Goal: Task Accomplishment & Management: Manage account settings

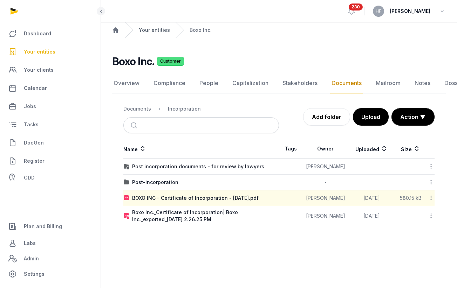
click at [157, 27] on link "Your entities" at bounding box center [154, 30] width 31 height 7
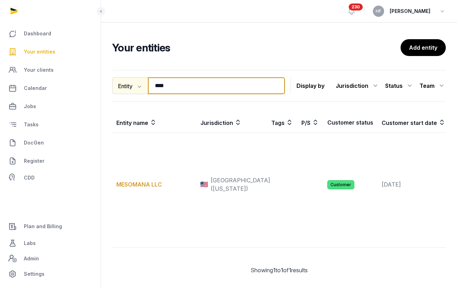
drag, startPoint x: 174, startPoint y: 85, endPoint x: 139, endPoint y: 82, distance: 35.4
click at [139, 82] on div "Entity Entity People Tags Services **** Search" at bounding box center [198, 85] width 173 height 17
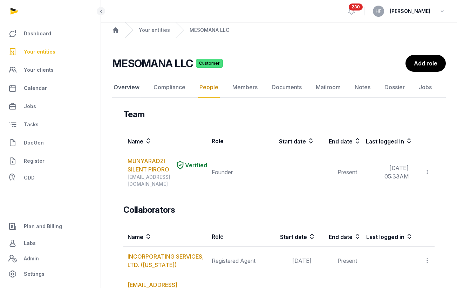
click at [125, 84] on link "Overview" at bounding box center [126, 87] width 29 height 20
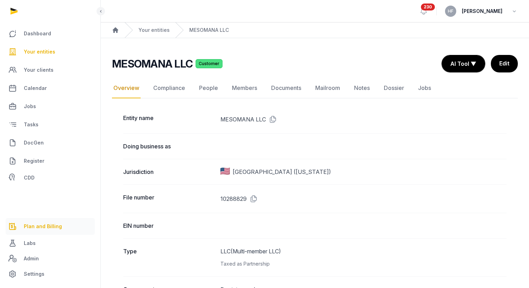
click at [59, 224] on span "Plan and Billing" at bounding box center [43, 226] width 38 height 8
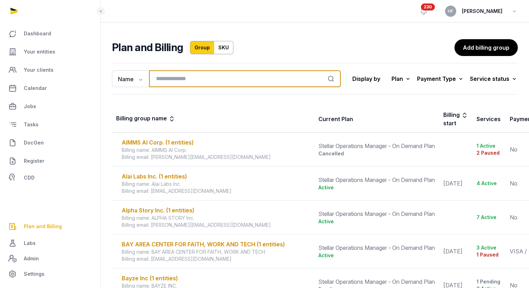
click at [199, 77] on input "search" at bounding box center [245, 78] width 192 height 17
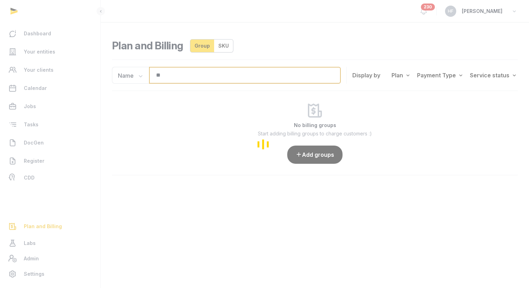
type input "*"
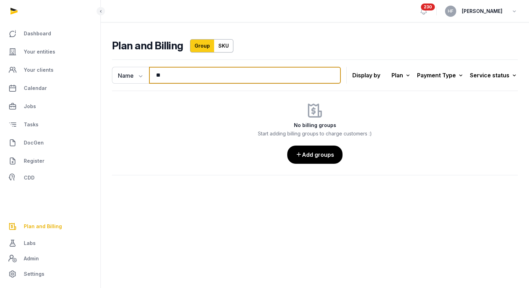
type input "*"
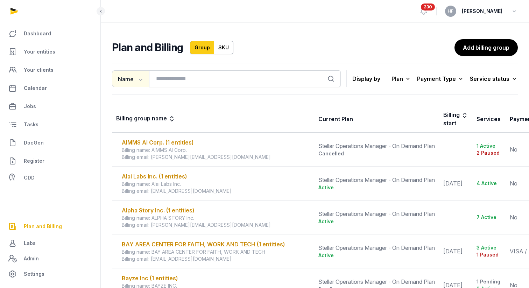
click at [142, 78] on icon "button" at bounding box center [140, 79] width 7 height 7
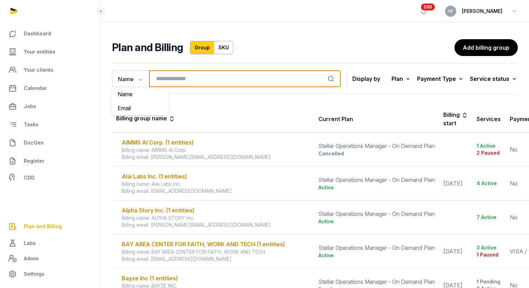
click at [171, 77] on input "search" at bounding box center [245, 78] width 192 height 17
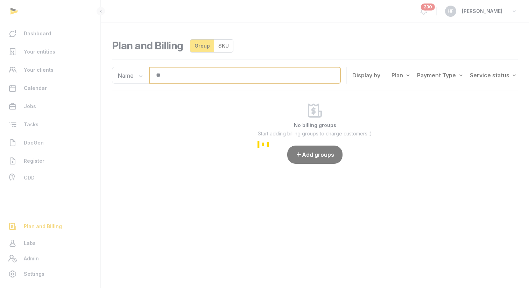
type input "*"
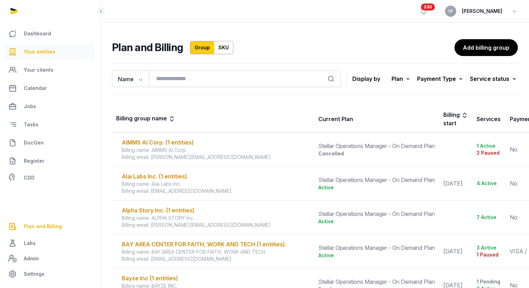
click at [53, 51] on link "Your entities" at bounding box center [50, 51] width 89 height 17
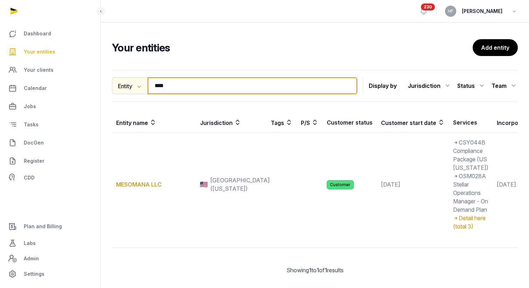
drag, startPoint x: 182, startPoint y: 85, endPoint x: 127, endPoint y: 85, distance: 55.7
click at [127, 85] on div "Entity Entity People Tags Services **** Search" at bounding box center [234, 85] width 245 height 17
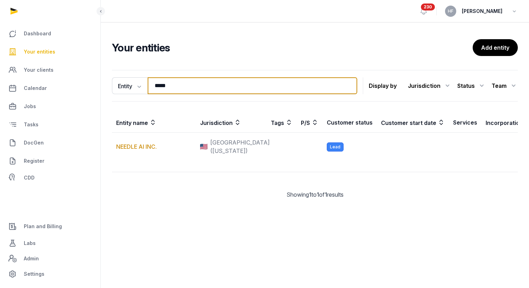
type input "*****"
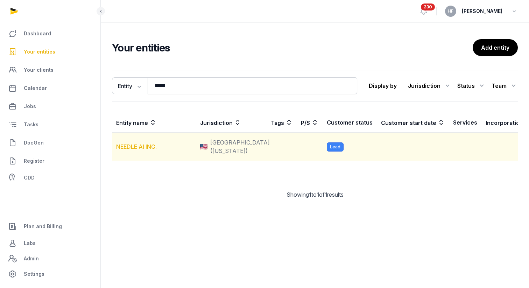
click at [149, 147] on link "NEEDLE AI INC." at bounding box center [136, 146] width 41 height 7
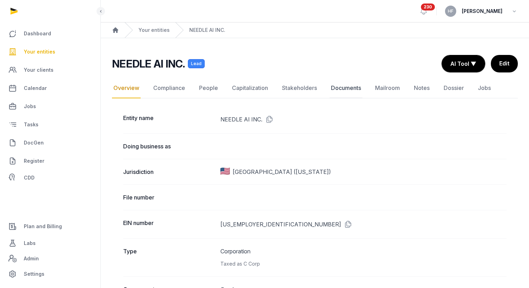
click at [344, 88] on link "Documents" at bounding box center [346, 88] width 33 height 20
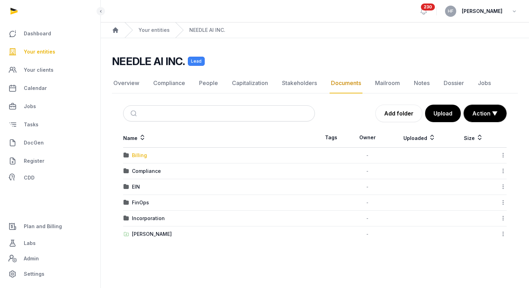
click at [143, 154] on div "Billing" at bounding box center [139, 155] width 15 height 7
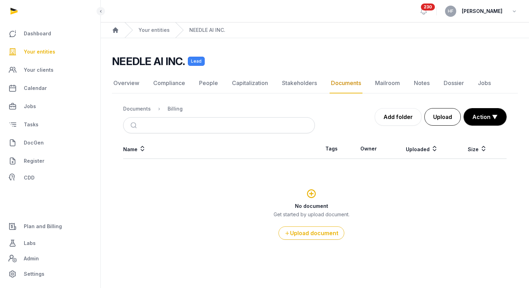
click at [449, 119] on button "Upload" at bounding box center [443, 117] width 36 height 18
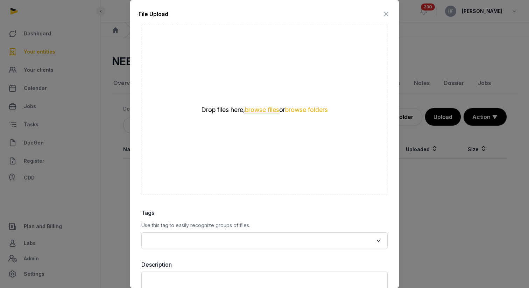
click at [266, 110] on button "browse files" at bounding box center [262, 110] width 34 height 7
click at [258, 155] on div "Drop files here, browse files or browse folders" at bounding box center [264, 110] width 247 height 170
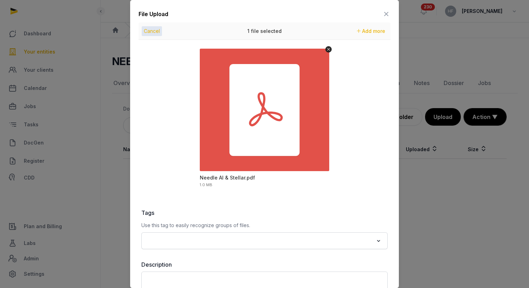
scroll to position [54, 0]
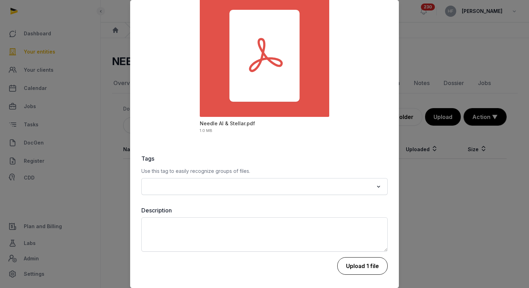
click at [357, 259] on button "Upload 1 file" at bounding box center [362, 266] width 50 height 18
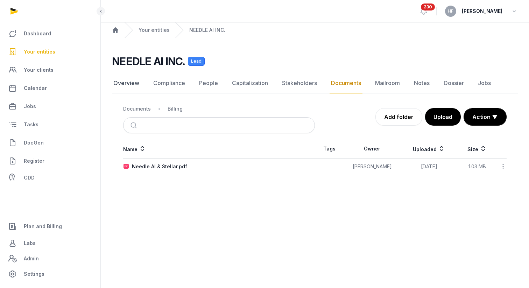
click at [129, 89] on link "Overview" at bounding box center [126, 83] width 29 height 20
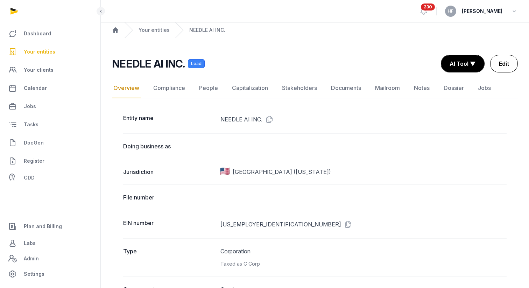
click at [456, 66] on link "Edit" at bounding box center [504, 64] width 28 height 18
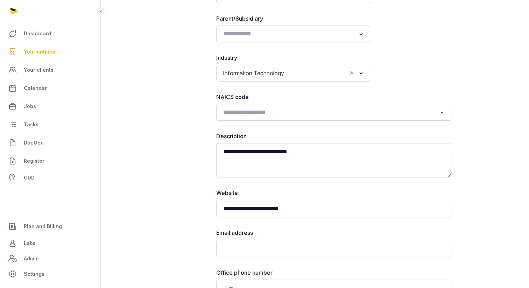
scroll to position [408, 0]
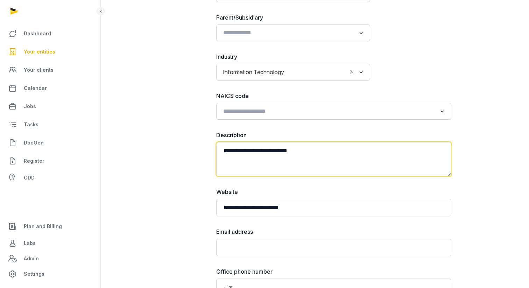
click at [226, 151] on textarea "**********" at bounding box center [333, 159] width 235 height 34
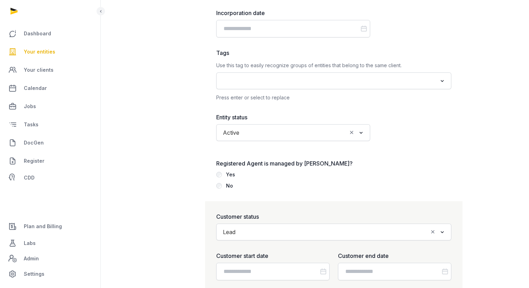
scroll to position [791, 0]
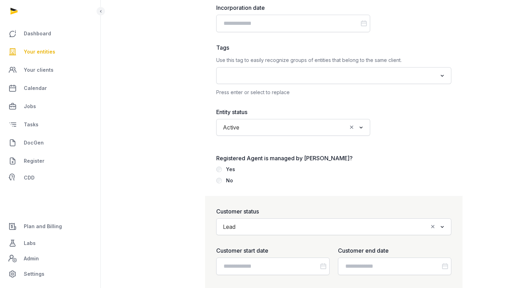
type textarea "**********"
click at [285, 227] on input "Search for option" at bounding box center [333, 227] width 189 height 10
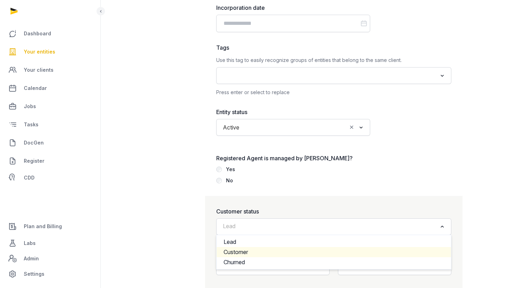
click at [255, 252] on li "Customer" at bounding box center [334, 252] width 235 height 10
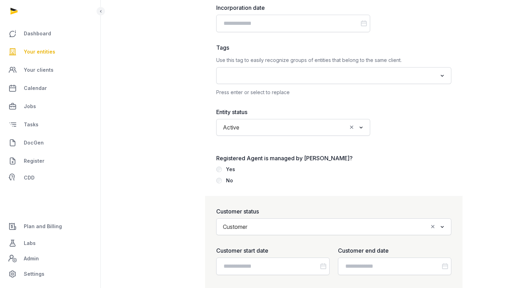
click at [229, 168] on div "Yes" at bounding box center [230, 169] width 9 height 8
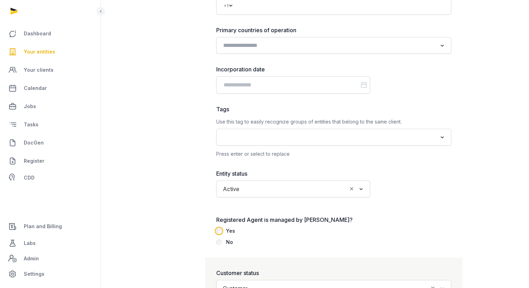
scroll to position [729, 0]
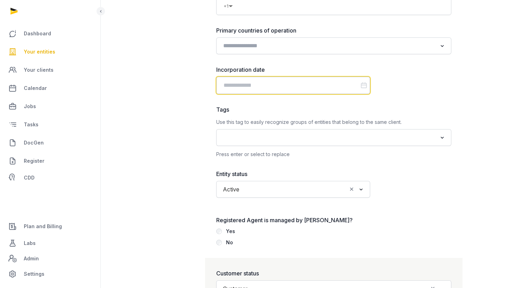
click at [274, 82] on input "Datepicker input" at bounding box center [293, 86] width 154 height 18
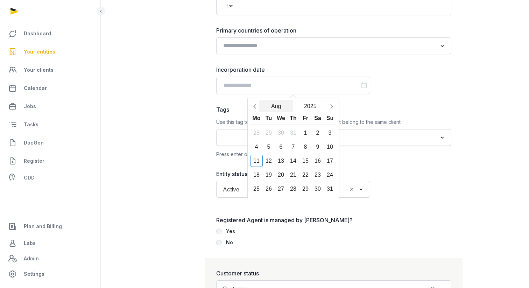
click at [279, 105] on button "Aug" at bounding box center [276, 106] width 34 height 12
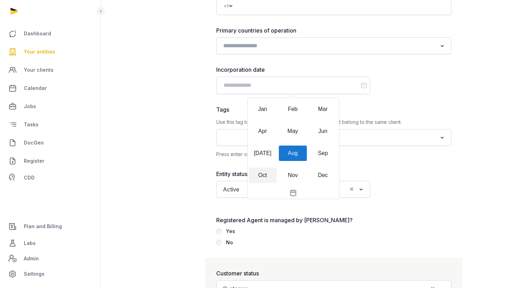
click at [267, 174] on div "Oct" at bounding box center [263, 175] width 28 height 15
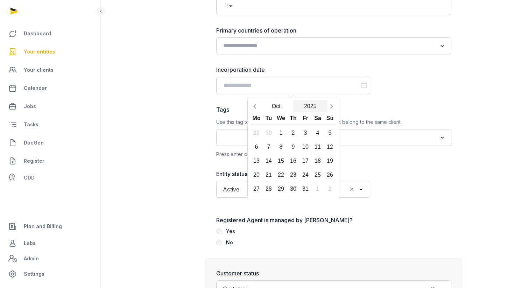
click at [314, 108] on button "2025" at bounding box center [310, 106] width 34 height 12
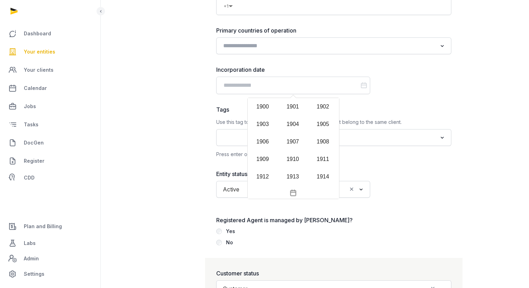
scroll to position [678, 0]
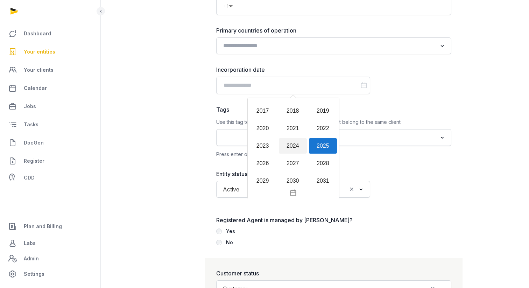
click at [295, 145] on div "2024" at bounding box center [293, 145] width 28 height 15
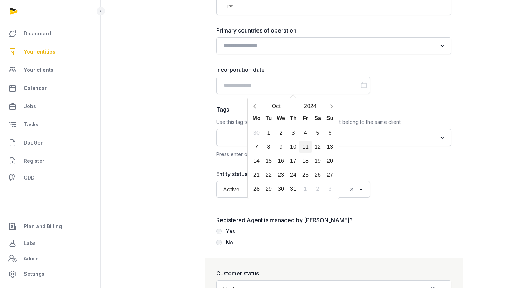
click at [304, 145] on div "11" at bounding box center [306, 147] width 12 height 12
type input "**********"
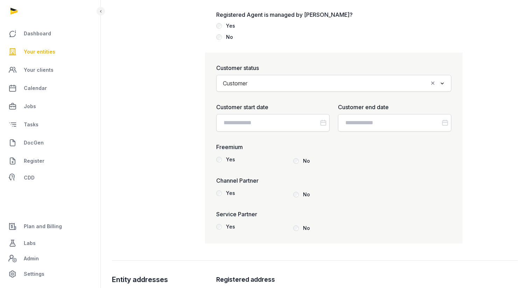
scroll to position [946, 0]
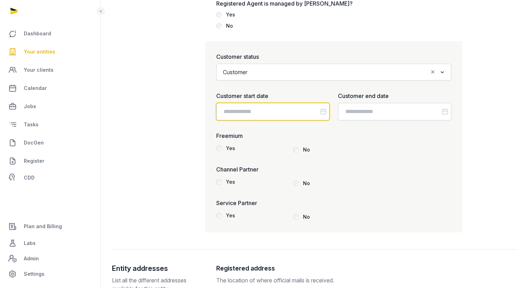
click at [274, 114] on input "Datepicker input" at bounding box center [272, 112] width 113 height 18
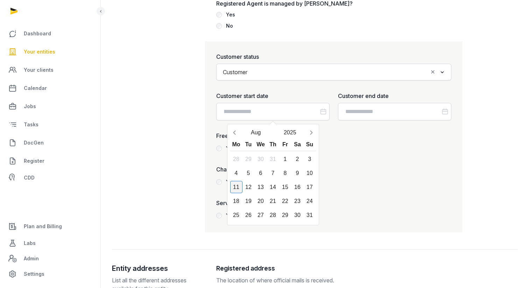
click at [235, 188] on div "11" at bounding box center [236, 187] width 12 height 12
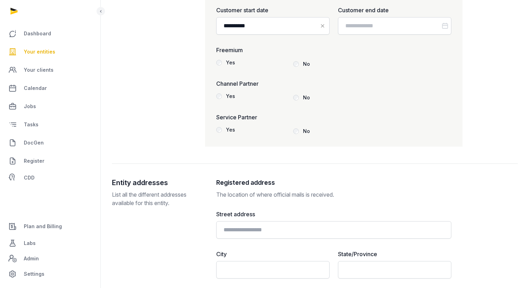
scroll to position [975, 0]
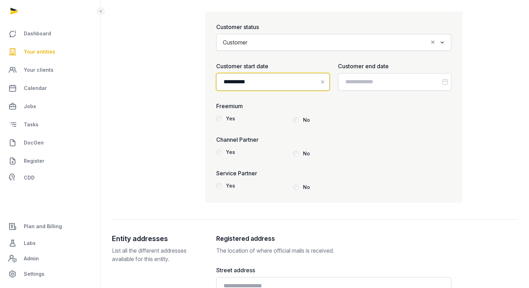
click at [292, 80] on input "**********" at bounding box center [272, 82] width 113 height 18
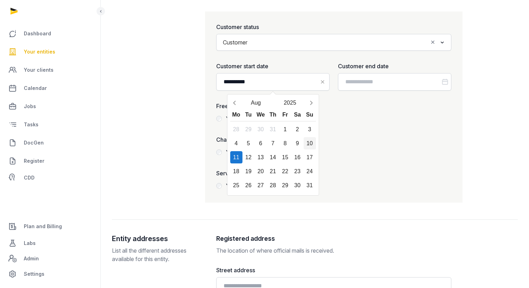
click at [311, 145] on div "10" at bounding box center [310, 143] width 12 height 12
type input "**********"
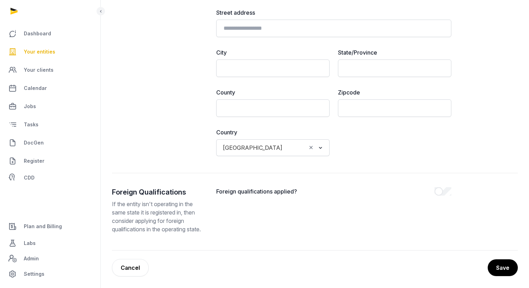
scroll to position [1665, 0]
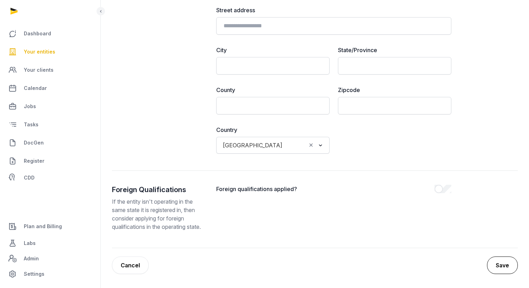
click at [456, 266] on button "Save" at bounding box center [502, 266] width 31 height 18
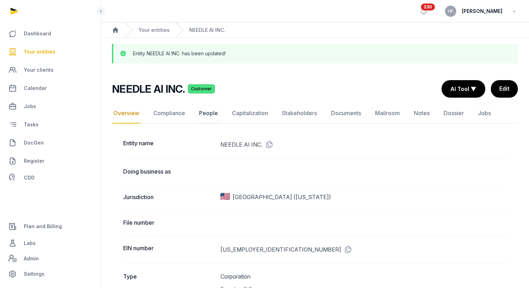
click at [210, 113] on link "People" at bounding box center [209, 113] width 22 height 20
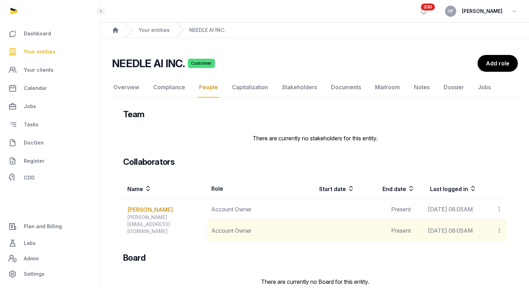
click at [456, 234] on icon at bounding box center [499, 230] width 6 height 7
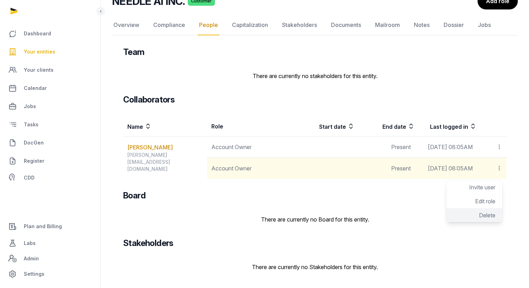
click at [456, 215] on span "Delete" at bounding box center [487, 215] width 16 height 7
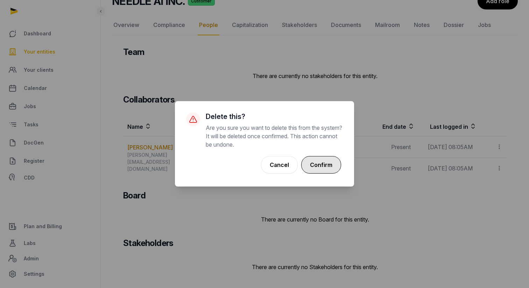
click at [322, 168] on button "Confirm" at bounding box center [321, 165] width 40 height 18
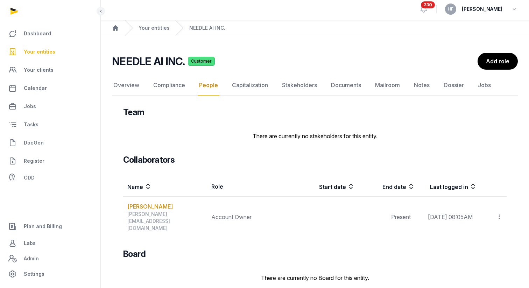
scroll to position [0, 0]
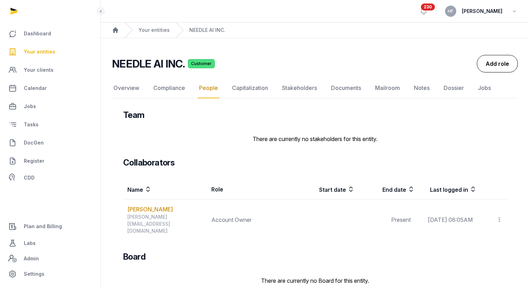
click at [456, 61] on link "Add role" at bounding box center [497, 64] width 41 height 18
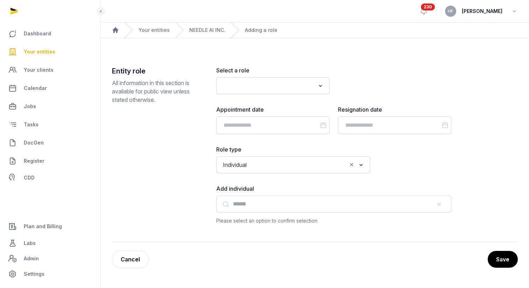
click at [291, 87] on input "Search for option" at bounding box center [268, 86] width 95 height 10
type input "*"
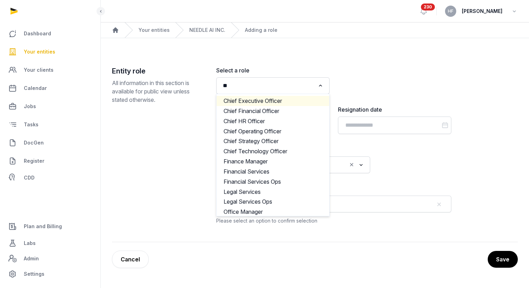
click at [266, 99] on li "Chief Executive Officer" at bounding box center [273, 101] width 113 height 10
type input "**"
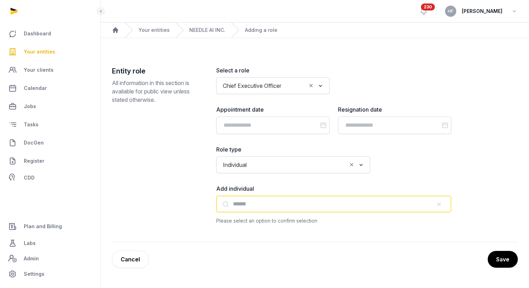
click at [251, 201] on input "text" at bounding box center [333, 204] width 235 height 17
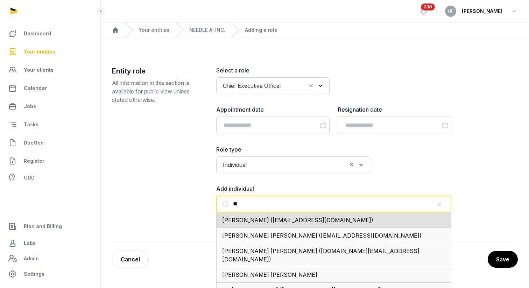
type input "*"
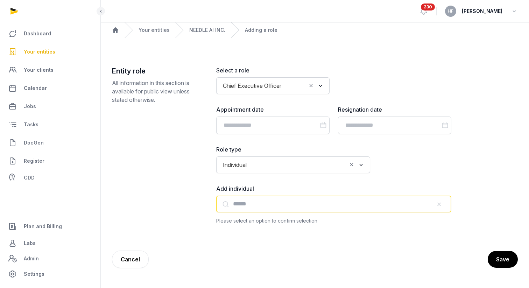
click at [310, 85] on icon "Clear Selected" at bounding box center [311, 85] width 6 height 7
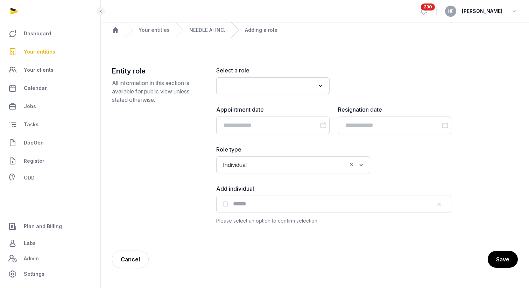
click at [279, 88] on input "Search for option" at bounding box center [268, 86] width 95 height 10
click at [264, 104] on li "Founder" at bounding box center [273, 101] width 113 height 10
type input "*******"
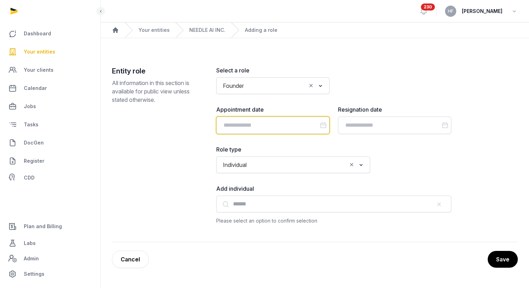
click at [268, 123] on input "Datepicker input" at bounding box center [272, 126] width 113 height 18
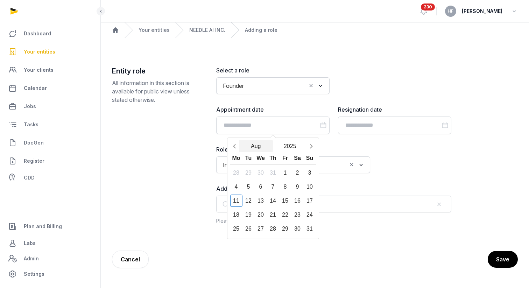
click at [260, 145] on button "Aug" at bounding box center [256, 146] width 34 height 12
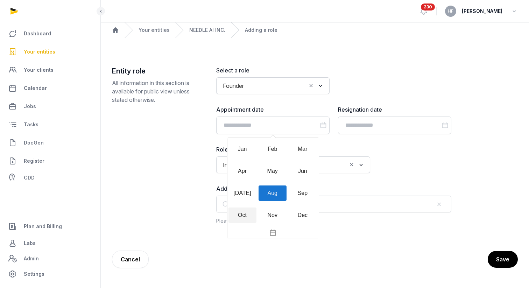
click at [244, 212] on div "Oct" at bounding box center [243, 215] width 28 height 15
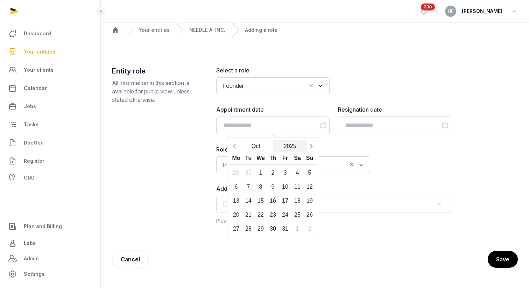
click at [298, 143] on button "2025" at bounding box center [290, 146] width 34 height 12
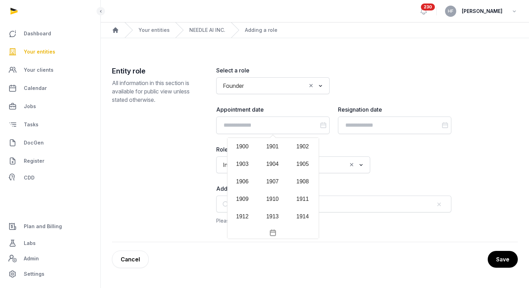
scroll to position [678, 0]
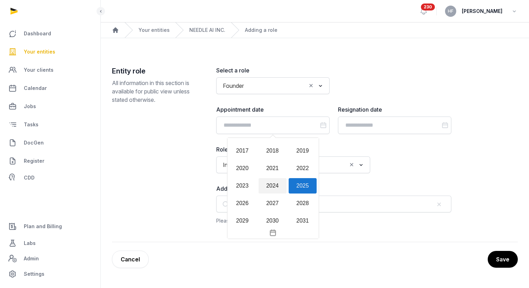
click at [278, 182] on div "2024" at bounding box center [273, 185] width 28 height 15
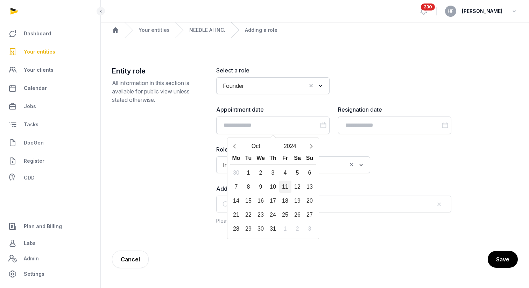
click at [283, 182] on div "11" at bounding box center [285, 187] width 12 height 12
type input "**********"
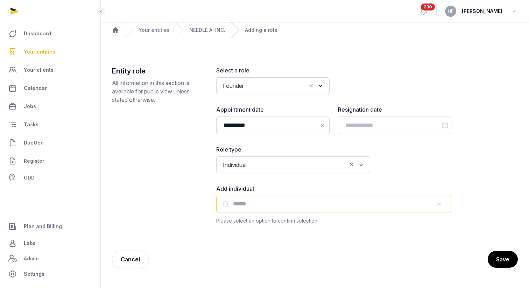
click at [266, 204] on input "text" at bounding box center [333, 204] width 235 height 17
paste input "**********"
type input "**********"
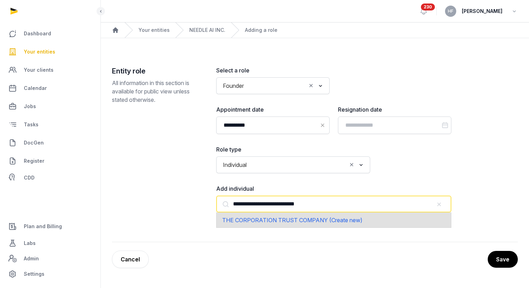
drag, startPoint x: 347, startPoint y: 203, endPoint x: 221, endPoint y: 200, distance: 126.4
click at [221, 200] on input "**********" at bounding box center [333, 204] width 235 height 17
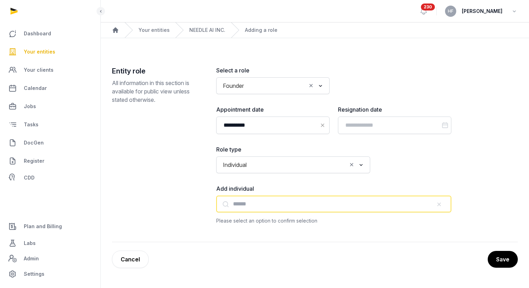
paste input "**********"
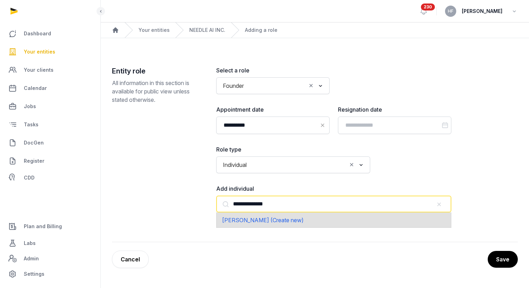
click at [279, 220] on span "[PERSON_NAME] (Create new)" at bounding box center [263, 220] width 82 height 7
type input "**********"
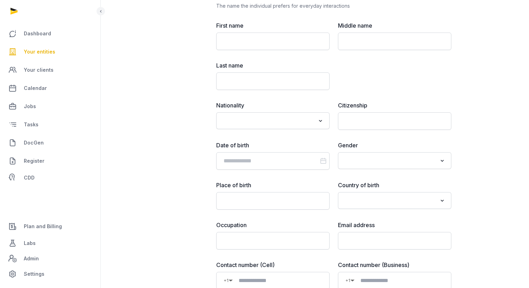
scroll to position [371, 0]
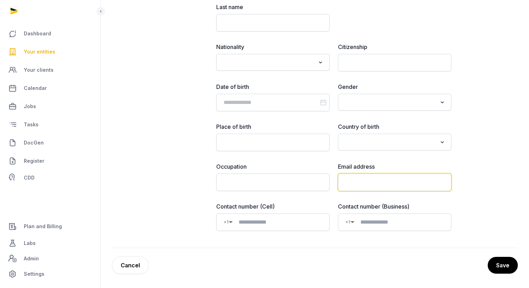
click at [383, 180] on input "email" at bounding box center [394, 183] width 113 height 18
paste input "**********"
type input "**********"
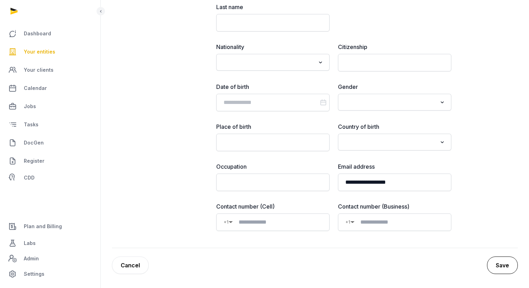
click at [456, 263] on button "Save" at bounding box center [502, 266] width 31 height 18
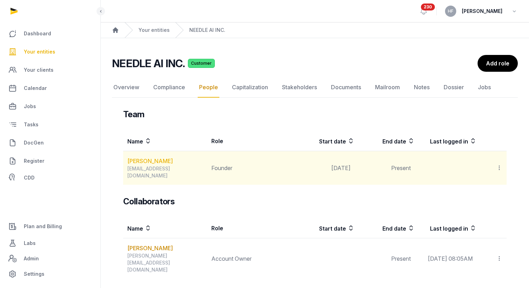
click at [152, 160] on link "[PERSON_NAME]" at bounding box center [150, 161] width 46 height 8
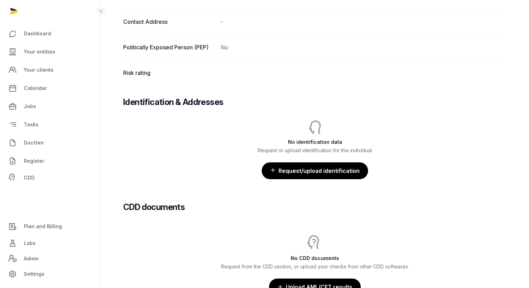
scroll to position [531, 0]
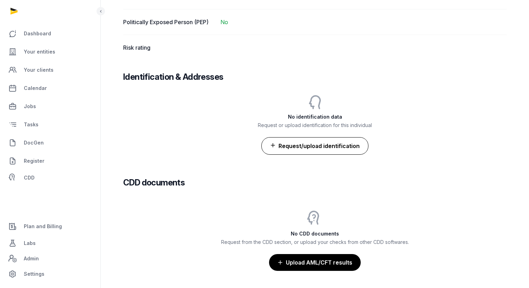
click at [339, 147] on button "Request/upload identification" at bounding box center [315, 146] width 107 height 18
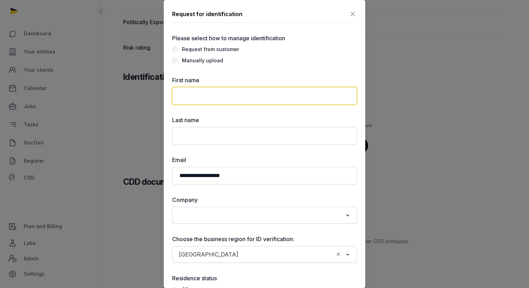
click at [283, 99] on input "text" at bounding box center [264, 96] width 185 height 18
click at [355, 16] on icon at bounding box center [353, 13] width 8 height 11
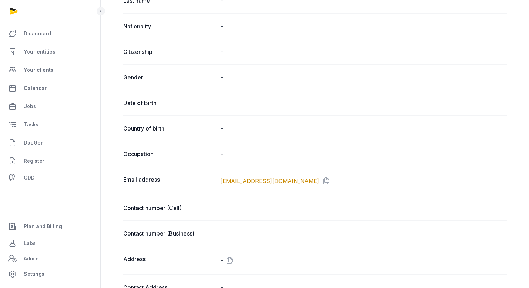
scroll to position [0, 0]
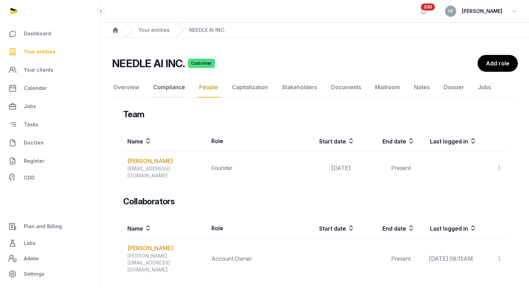
click at [172, 85] on link "Compliance" at bounding box center [169, 87] width 35 height 20
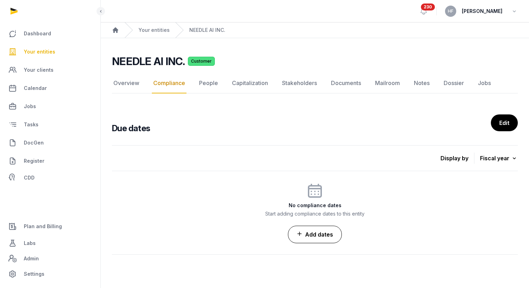
click at [326, 229] on link "Add dates" at bounding box center [315, 235] width 54 height 18
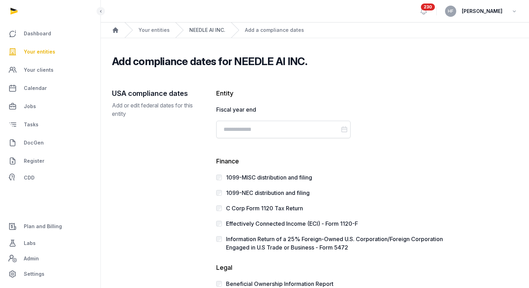
click at [200, 29] on link "NEEDLE AI INC." at bounding box center [207, 30] width 36 height 7
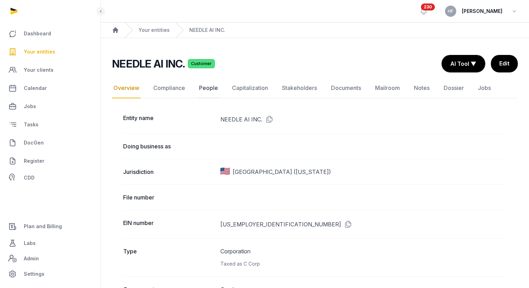
click at [208, 86] on link "People" at bounding box center [209, 88] width 22 height 20
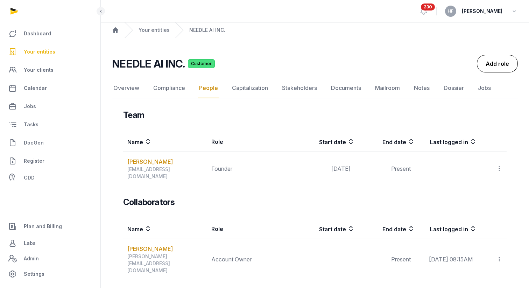
click at [456, 66] on link "Add role" at bounding box center [497, 64] width 41 height 18
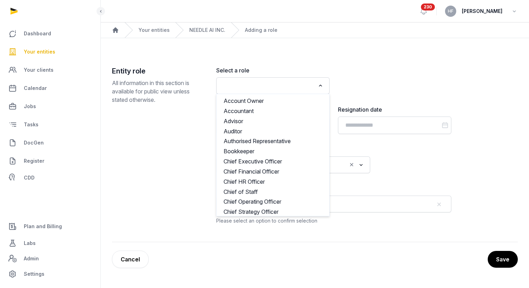
click at [283, 87] on input "Search for option" at bounding box center [268, 86] width 95 height 10
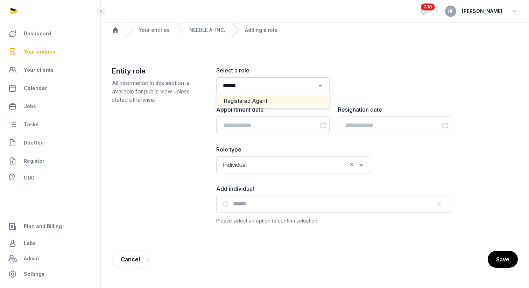
click at [284, 100] on li "Registered Agent" at bounding box center [273, 101] width 113 height 10
type input "******"
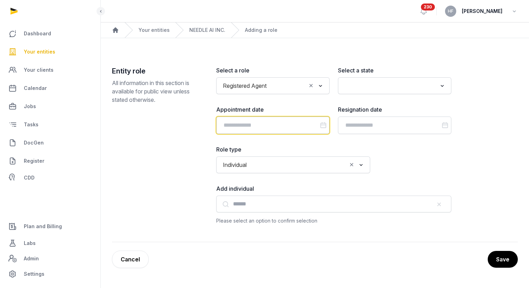
click at [264, 123] on input "Datepicker input" at bounding box center [272, 126] width 113 height 18
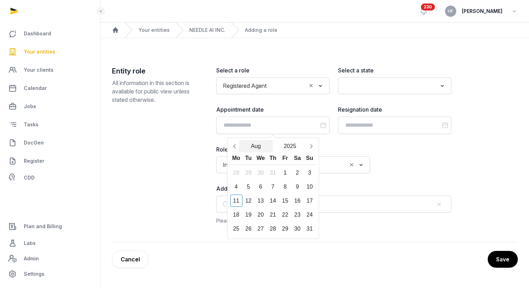
click at [257, 147] on button "Aug" at bounding box center [256, 146] width 34 height 12
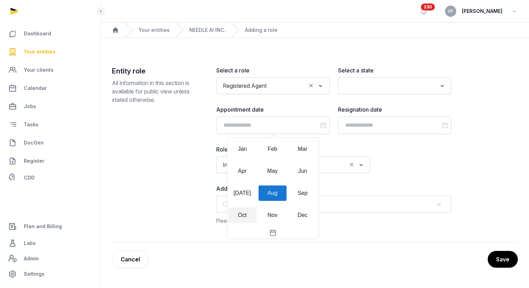
click at [236, 214] on div "Oct" at bounding box center [243, 215] width 28 height 15
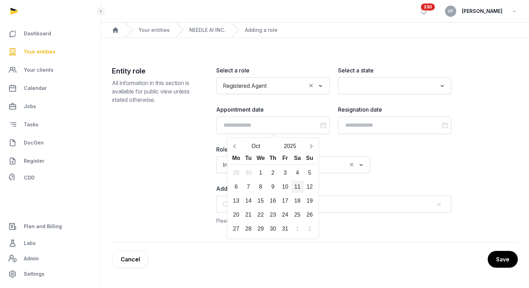
click at [296, 184] on div "11" at bounding box center [298, 187] width 12 height 12
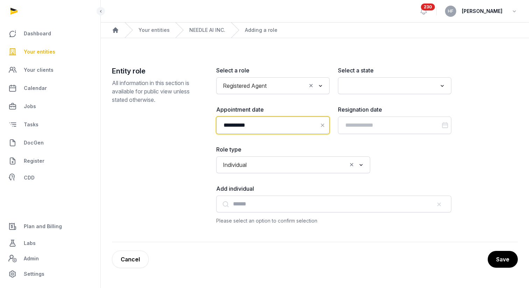
click at [273, 126] on input "**********" at bounding box center [272, 126] width 113 height 18
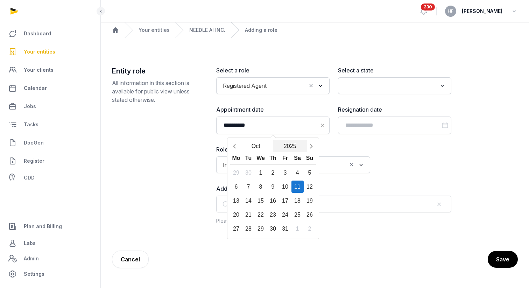
click at [289, 144] on button "2025" at bounding box center [290, 146] width 34 height 12
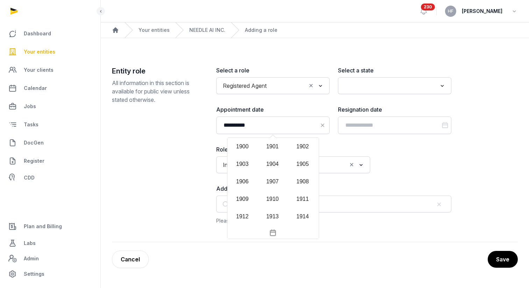
scroll to position [678, 0]
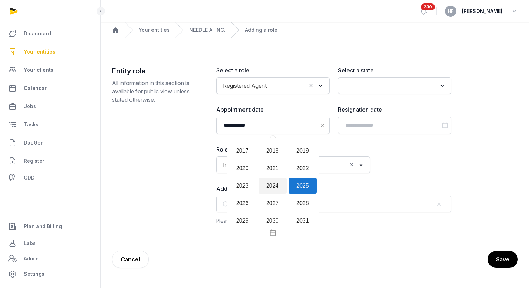
click at [275, 184] on div "2024" at bounding box center [273, 185] width 28 height 15
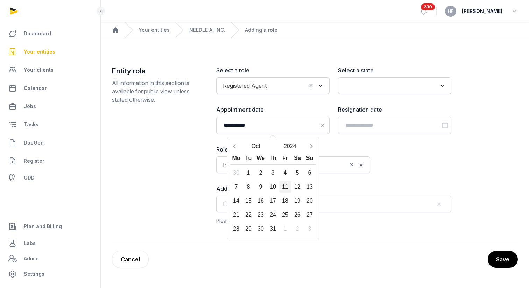
click at [287, 184] on div "11" at bounding box center [285, 187] width 12 height 12
type input "**********"
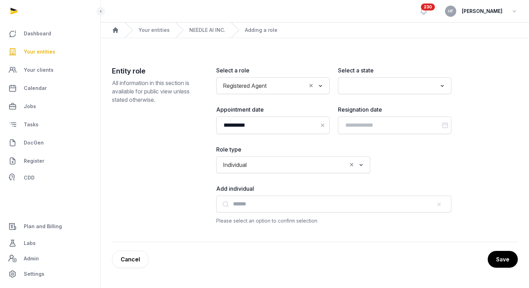
click at [371, 85] on input "Search for option" at bounding box center [389, 86] width 95 height 10
click at [367, 100] on li "[US_STATE]" at bounding box center [395, 101] width 113 height 10
type input "*"
click at [277, 168] on input "Search for option" at bounding box center [298, 165] width 97 height 10
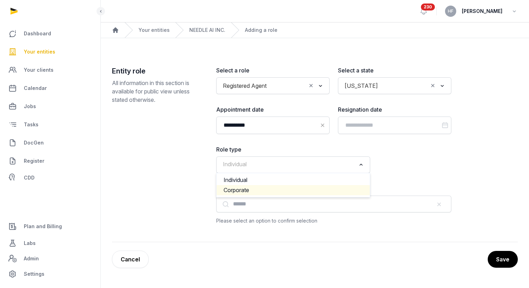
click at [264, 189] on li "Corporate" at bounding box center [293, 190] width 153 height 10
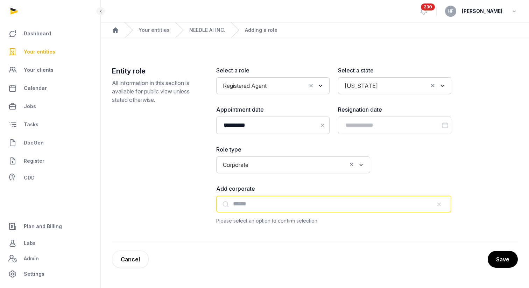
click at [266, 201] on input "text" at bounding box center [333, 204] width 235 height 17
paste input "**********"
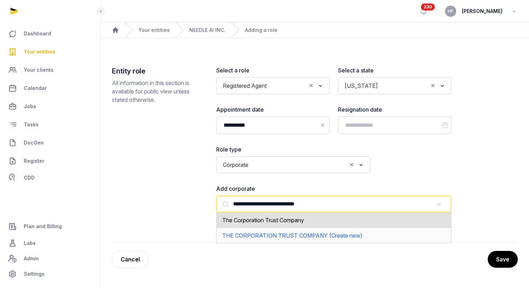
click at [339, 221] on div "The Corporation Trust Company" at bounding box center [333, 220] width 235 height 15
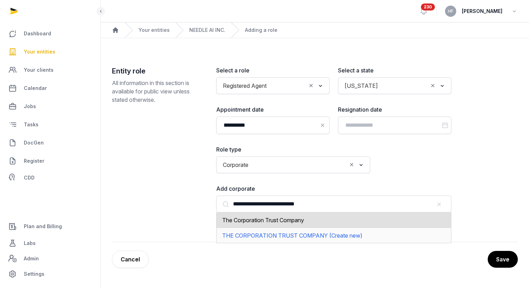
type input "**********"
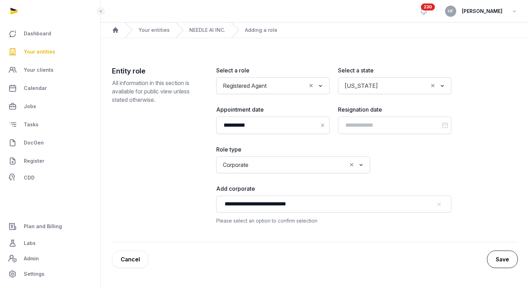
click at [456, 255] on button "Save" at bounding box center [502, 260] width 31 height 18
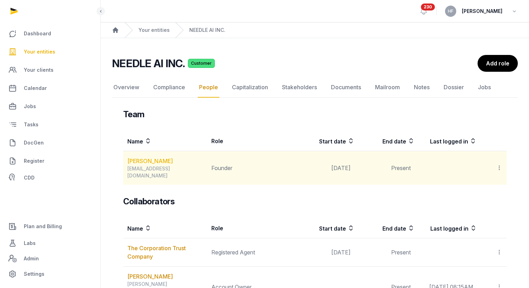
click at [152, 160] on link "[PERSON_NAME]" at bounding box center [150, 161] width 46 height 8
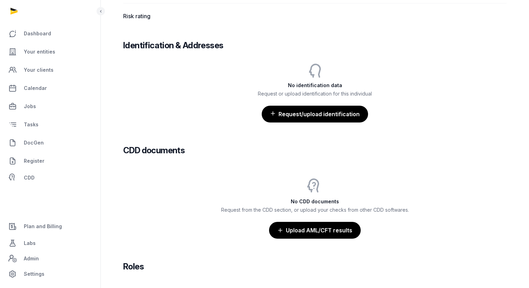
scroll to position [545, 0]
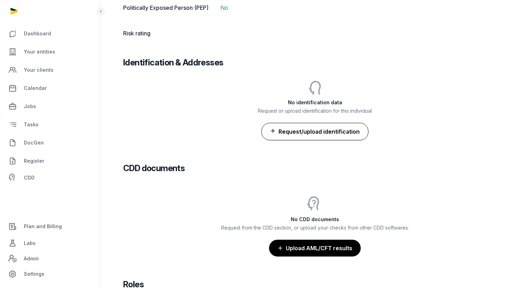
click at [339, 128] on button "Request/upload identification" at bounding box center [315, 132] width 107 height 18
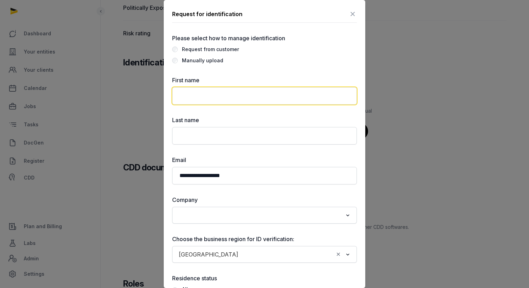
click at [279, 91] on input "text" at bounding box center [264, 96] width 185 height 18
click at [354, 17] on icon at bounding box center [353, 13] width 8 height 11
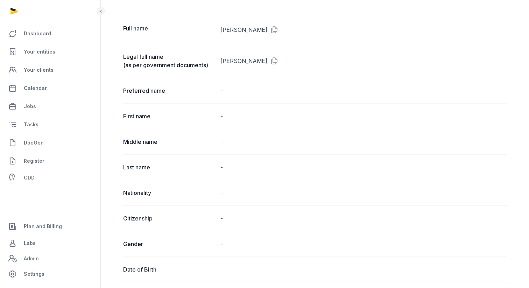
scroll to position [0, 0]
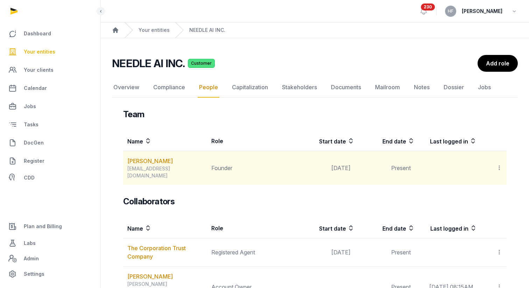
drag, startPoint x: 175, startPoint y: 160, endPoint x: 126, endPoint y: 160, distance: 49.0
click at [126, 160] on td "[PERSON_NAME] [PERSON_NAME][EMAIL_ADDRESS][DOMAIN_NAME]" at bounding box center [165, 168] width 84 height 34
copy link "[PERSON_NAME]"
click at [147, 162] on link "[PERSON_NAME]" at bounding box center [150, 161] width 46 height 8
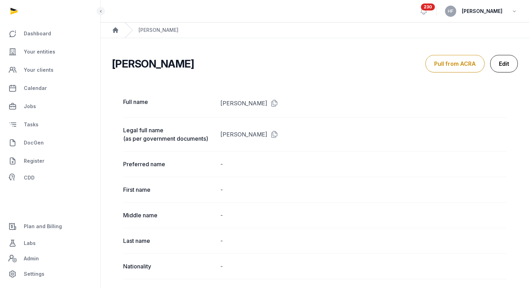
click at [456, 69] on link "Edit" at bounding box center [504, 64] width 28 height 18
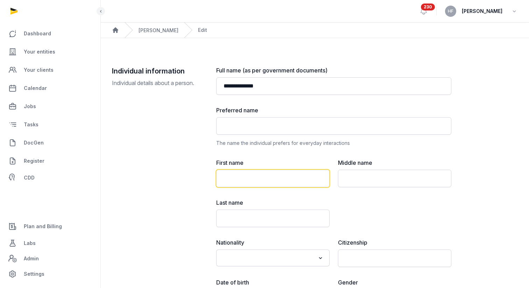
click at [288, 177] on input "text" at bounding box center [272, 179] width 113 height 18
paste input "**********"
drag, startPoint x: 238, startPoint y: 177, endPoint x: 303, endPoint y: 177, distance: 64.8
click at [303, 177] on input "**********" at bounding box center [272, 179] width 113 height 18
type input "*****"
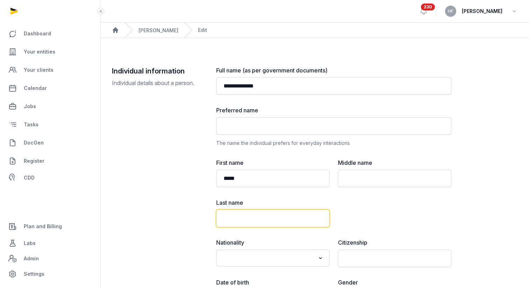
click at [268, 216] on input "text" at bounding box center [272, 219] width 113 height 18
paste input "********"
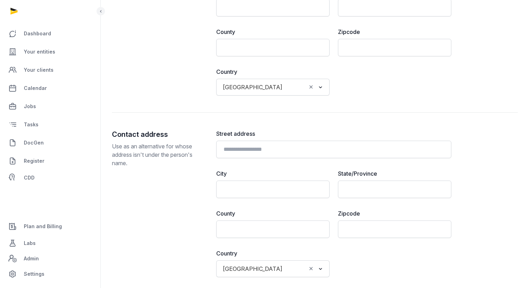
scroll to position [655, 0]
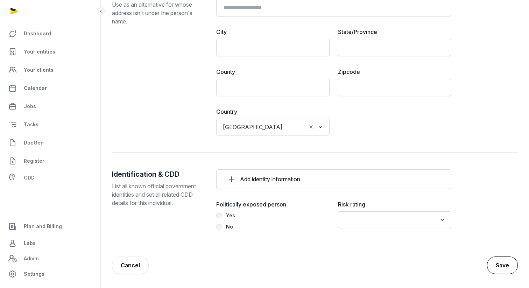
type input "********"
click at [456, 264] on button "Save" at bounding box center [502, 266] width 31 height 18
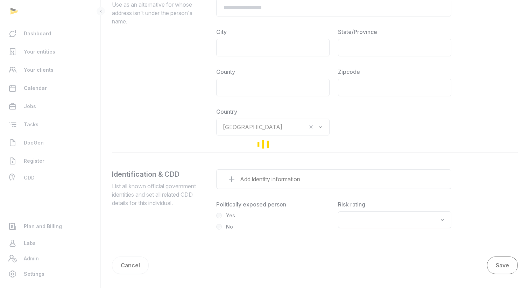
scroll to position [619, 0]
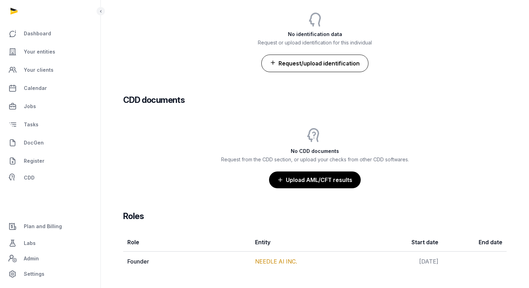
click at [344, 65] on button "Request/upload identification" at bounding box center [315, 64] width 107 height 18
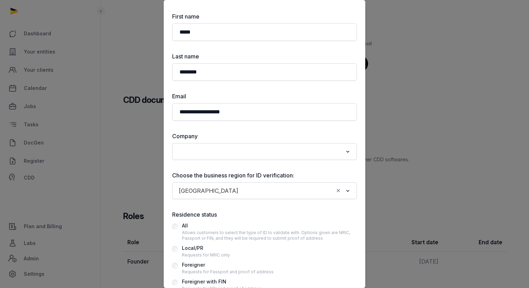
scroll to position [66, 0]
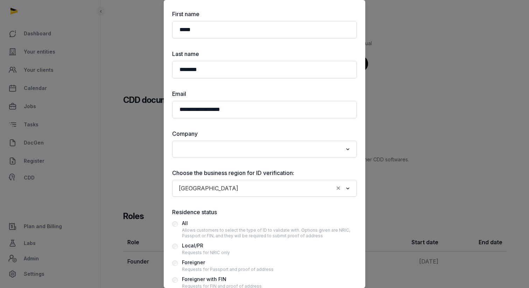
click at [257, 149] on input "Search for option" at bounding box center [259, 149] width 166 height 10
click at [239, 162] on li "NEEDLE AI INC." at bounding box center [265, 164] width 184 height 10
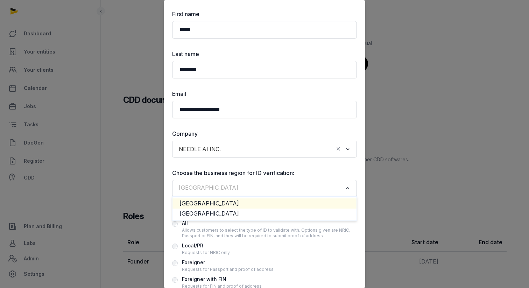
click at [254, 189] on input "Search for option" at bounding box center [259, 188] width 166 height 10
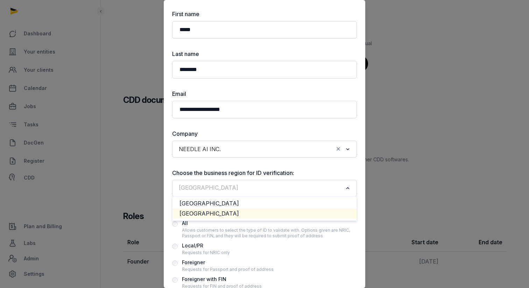
click at [239, 214] on li "[GEOGRAPHIC_DATA]" at bounding box center [265, 214] width 184 height 10
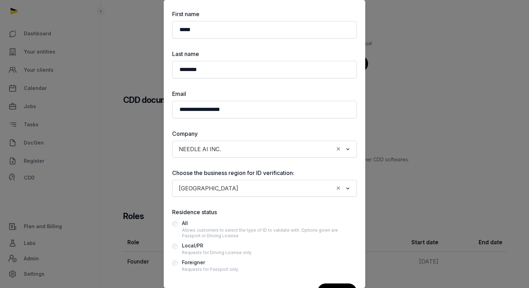
scroll to position [92, 0]
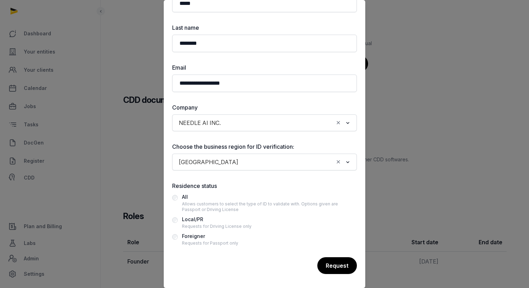
click at [204, 240] on div "Foreigner" at bounding box center [210, 236] width 56 height 8
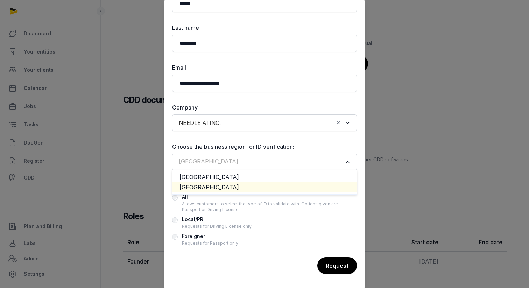
click at [278, 160] on input "Search for option" at bounding box center [259, 162] width 166 height 10
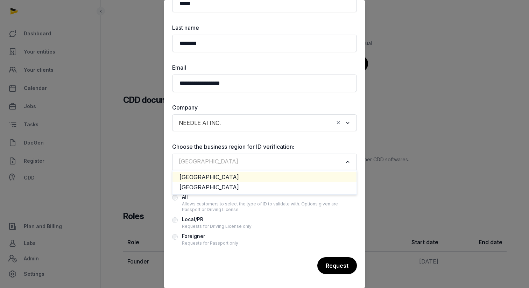
click at [251, 176] on li "[GEOGRAPHIC_DATA]" at bounding box center [265, 177] width 184 height 10
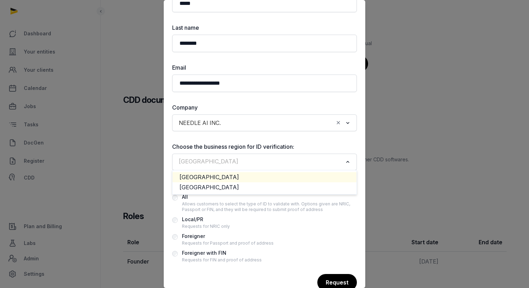
click at [264, 161] on input "Search for option" at bounding box center [259, 162] width 166 height 10
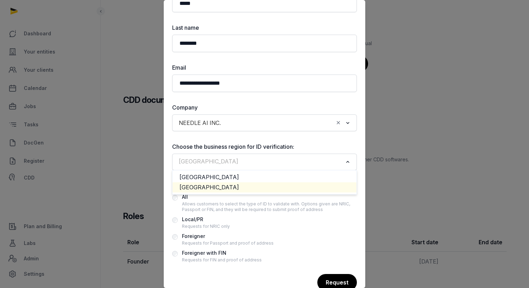
click at [242, 186] on li "[GEOGRAPHIC_DATA]" at bounding box center [265, 187] width 184 height 10
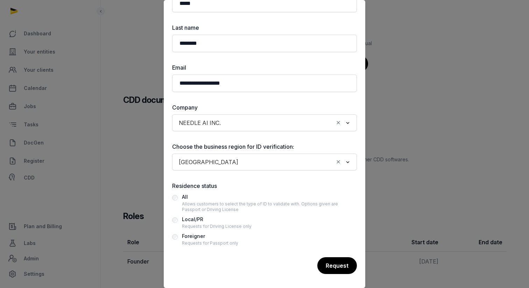
scroll to position [0, 0]
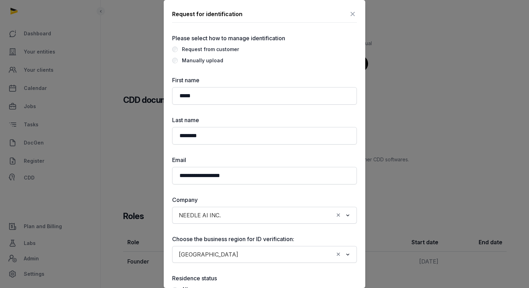
click at [352, 14] on icon at bounding box center [353, 13] width 8 height 11
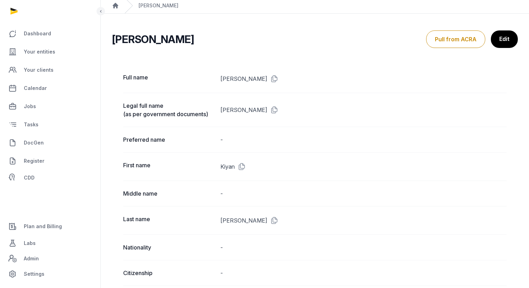
scroll to position [24, 0]
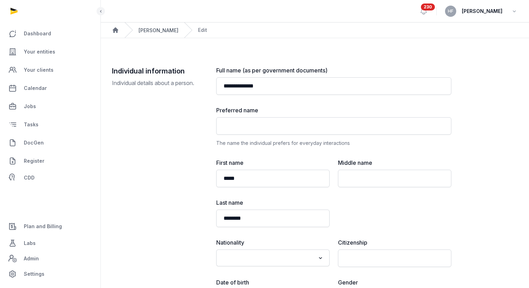
click at [162, 33] on link "[PERSON_NAME]" at bounding box center [159, 30] width 40 height 6
click at [39, 50] on span "Your entities" at bounding box center [40, 52] width 32 height 8
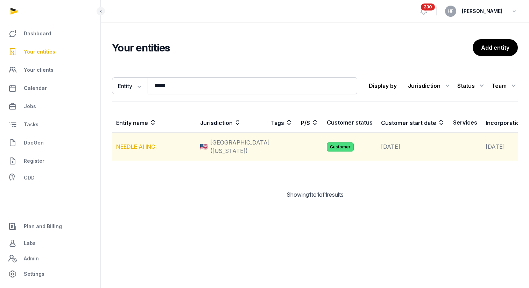
click at [148, 150] on link "NEEDLE AI INC." at bounding box center [136, 146] width 41 height 7
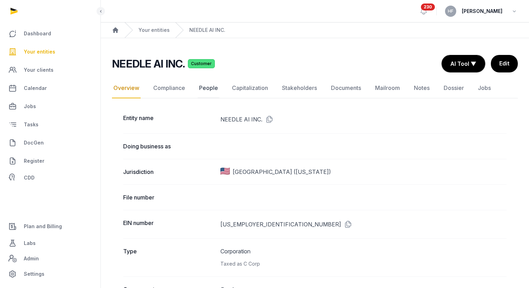
click at [209, 89] on link "People" at bounding box center [209, 88] width 22 height 20
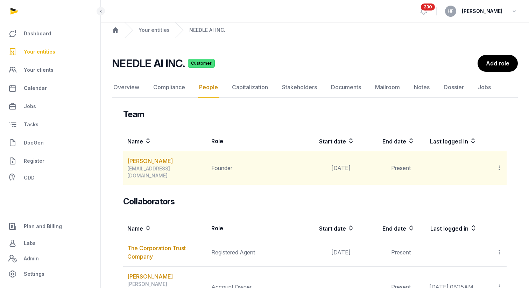
click at [456, 164] on icon at bounding box center [499, 167] width 6 height 7
click at [158, 162] on link "[PERSON_NAME]" at bounding box center [150, 161] width 46 height 8
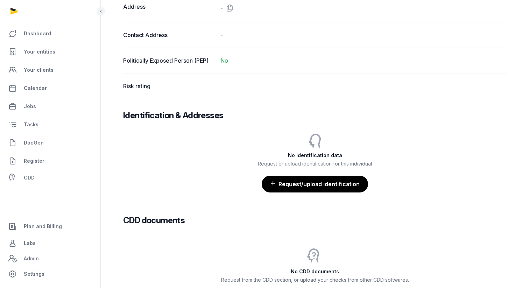
scroll to position [508, 0]
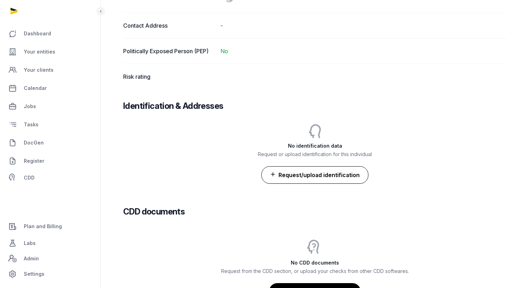
click at [336, 176] on button "Request/upload identification" at bounding box center [315, 175] width 107 height 18
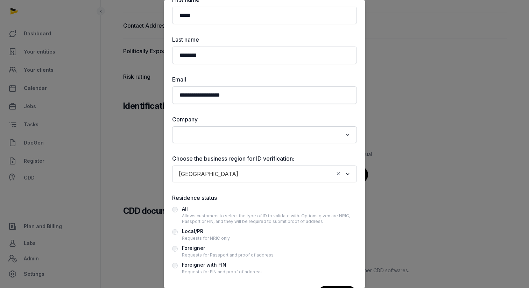
scroll to position [109, 0]
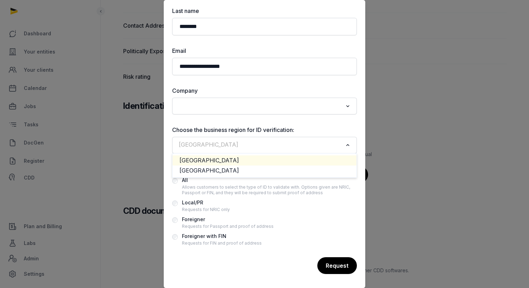
click at [277, 148] on input "Search for option" at bounding box center [259, 145] width 166 height 10
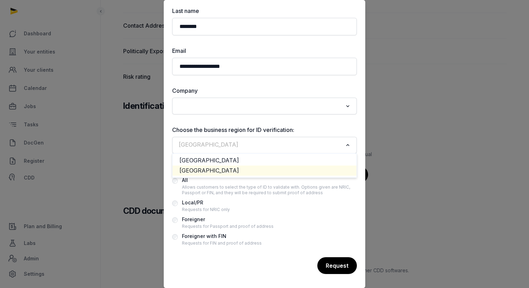
click at [237, 170] on li "[GEOGRAPHIC_DATA]" at bounding box center [265, 171] width 184 height 10
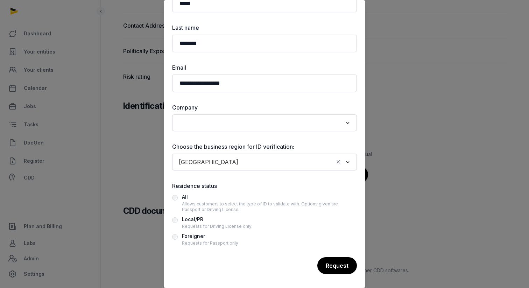
click at [196, 238] on div "Foreigner" at bounding box center [210, 236] width 56 height 8
click at [341, 264] on div "Request" at bounding box center [337, 266] width 40 height 18
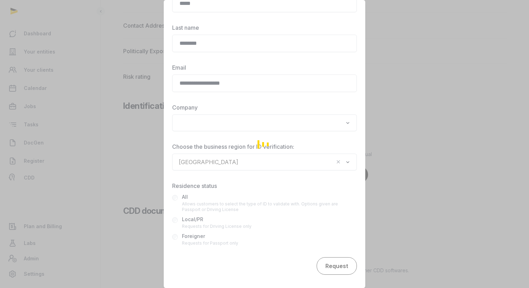
scroll to position [132, 0]
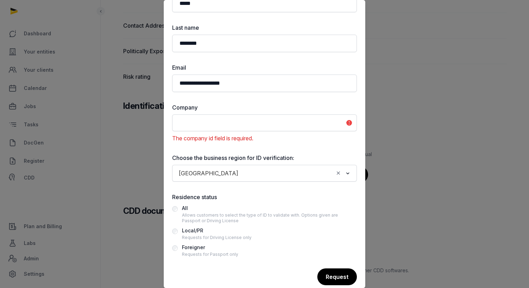
click at [283, 122] on input "Search for option" at bounding box center [259, 123] width 166 height 10
click at [256, 136] on li "NEEDLE AI INC." at bounding box center [265, 138] width 184 height 10
click at [339, 277] on div "Request" at bounding box center [337, 278] width 40 height 18
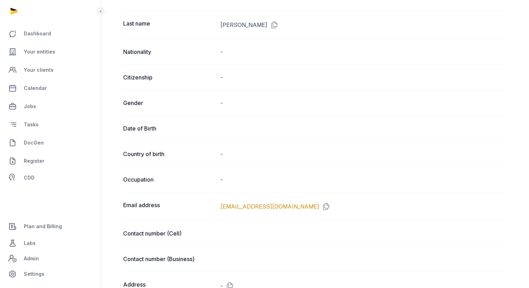
scroll to position [0, 0]
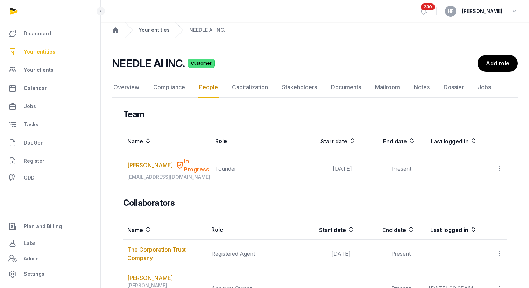
click at [148, 28] on link "Your entities" at bounding box center [154, 30] width 31 height 7
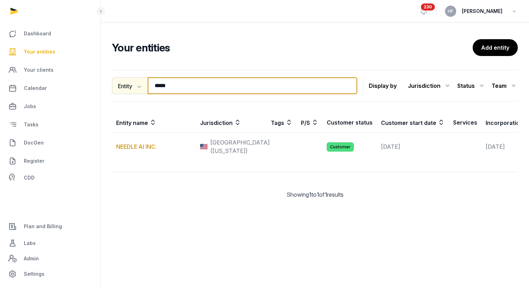
drag, startPoint x: 182, startPoint y: 86, endPoint x: 135, endPoint y: 86, distance: 46.6
click at [142, 86] on div "Entity Entity People Tags Services ***** Search" at bounding box center [234, 85] width 245 height 17
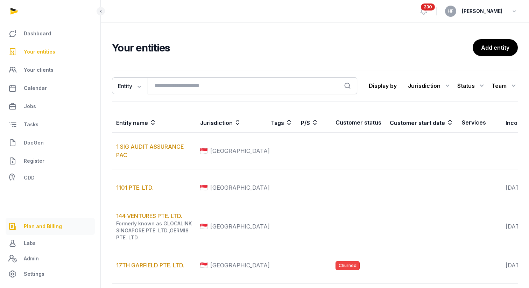
click at [43, 226] on span "Plan and Billing" at bounding box center [43, 226] width 38 height 8
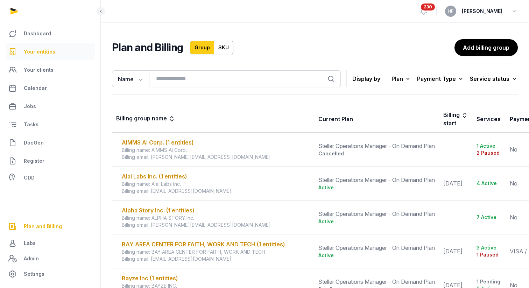
click at [55, 53] on link "Your entities" at bounding box center [50, 51] width 89 height 17
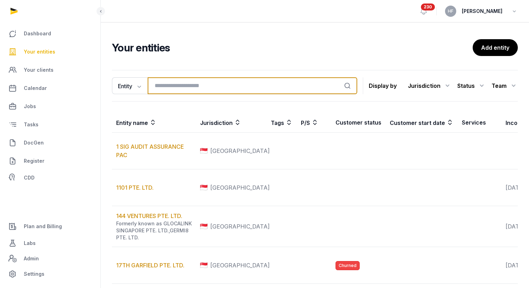
click at [171, 85] on input "search" at bounding box center [253, 85] width 210 height 17
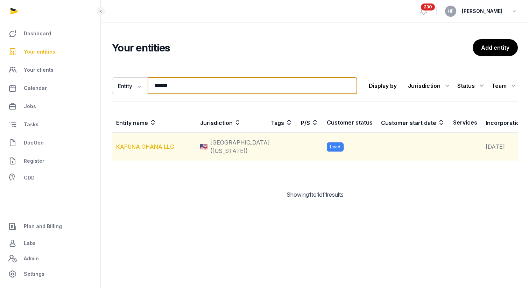
type input "******"
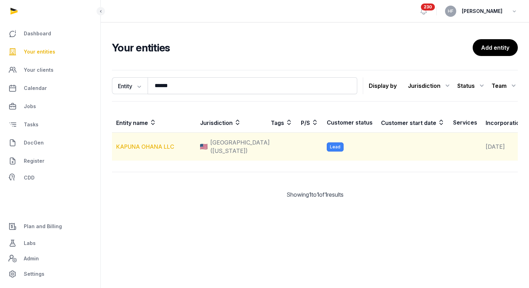
click at [163, 150] on link "KAPUNA OHANA LLC" at bounding box center [145, 146] width 58 height 7
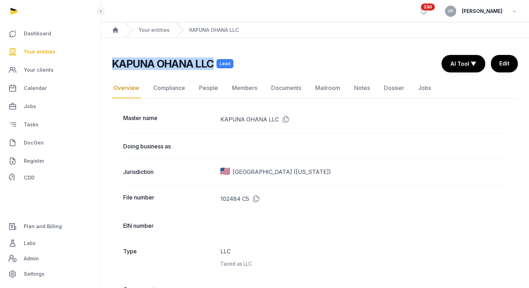
drag, startPoint x: 213, startPoint y: 64, endPoint x: 114, endPoint y: 60, distance: 99.2
click at [114, 60] on h2 "KAPUNA OHANA LLC" at bounding box center [163, 63] width 102 height 13
copy h2 "KAPUNA OHANA LLC"
click at [52, 230] on span "Plan and Billing" at bounding box center [43, 226] width 38 height 8
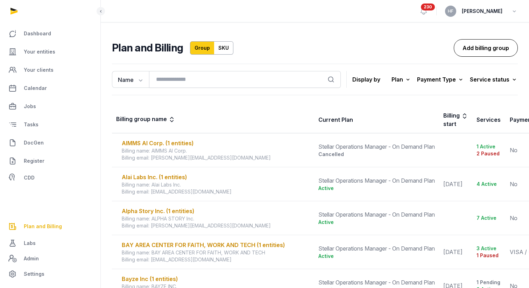
click at [456, 47] on link "Add billing group" at bounding box center [486, 48] width 64 height 18
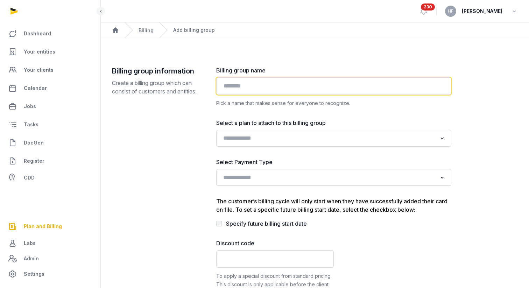
click at [299, 86] on input "text" at bounding box center [333, 86] width 235 height 18
paste input "**********"
type input "**********"
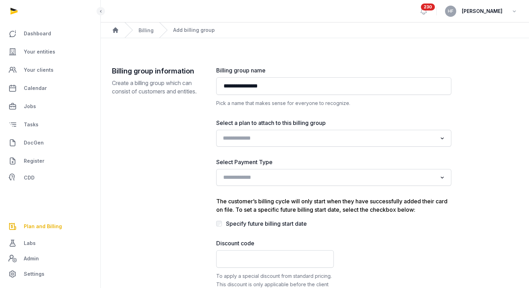
click at [307, 142] on input "Search for option" at bounding box center [329, 138] width 217 height 10
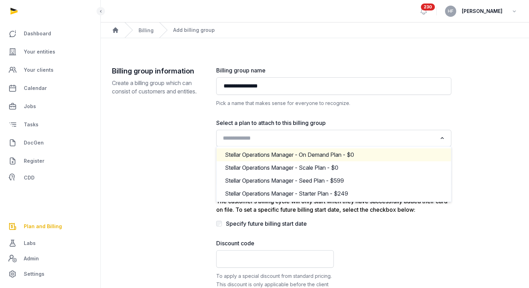
click at [307, 152] on div "Stellar Operations Manager - On Demand Plan - $0" at bounding box center [334, 154] width 221 height 11
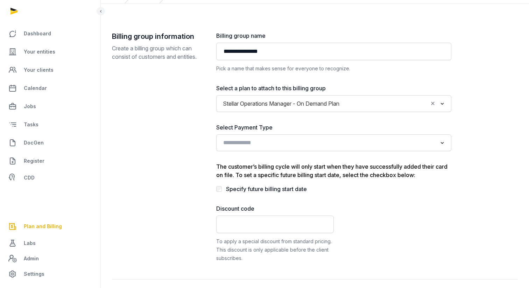
scroll to position [35, 0]
click at [332, 141] on input "Search for option" at bounding box center [329, 143] width 217 height 10
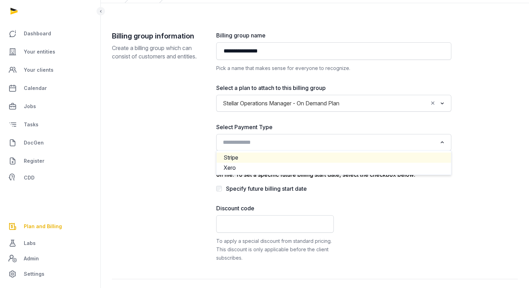
click at [311, 158] on li "Stripe" at bounding box center [334, 158] width 235 height 10
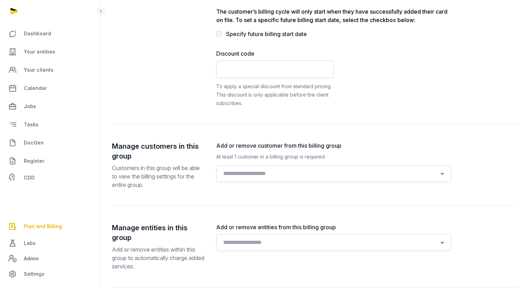
scroll to position [200, 0]
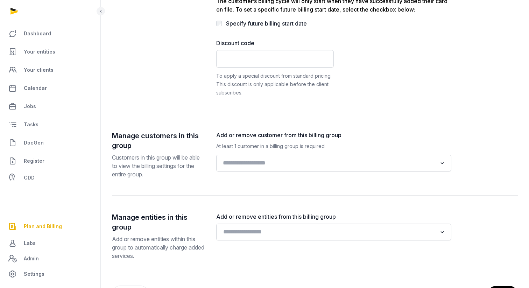
click at [270, 164] on input "Search for option" at bounding box center [329, 163] width 217 height 10
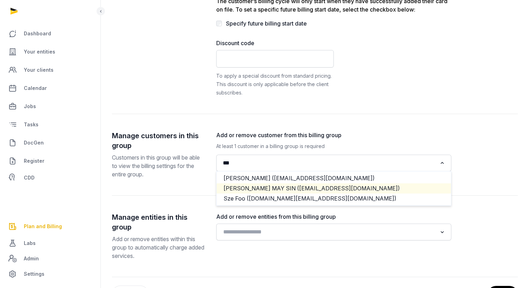
click at [301, 187] on li "[PERSON_NAME] MAY SIN ([EMAIL_ADDRESS][DOMAIN_NAME])" at bounding box center [334, 188] width 235 height 10
type input "***"
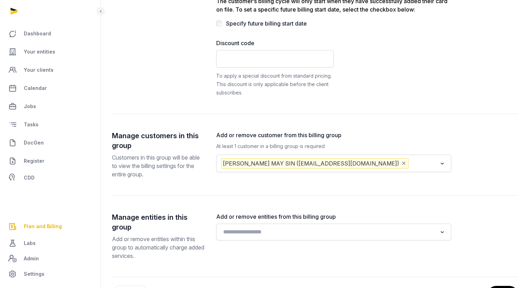
scroll to position [229, 0]
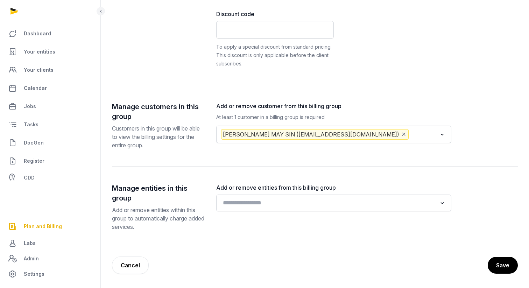
click at [291, 204] on input "Search for option" at bounding box center [329, 203] width 217 height 10
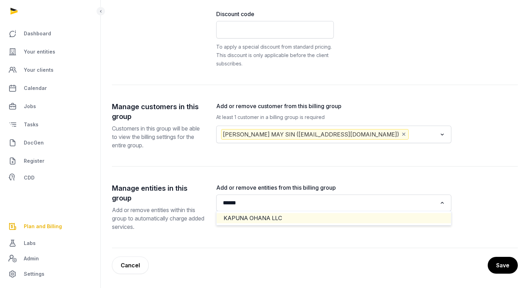
click at [302, 215] on li "KAPUNA OHANA LLC" at bounding box center [334, 218] width 235 height 10
type input "******"
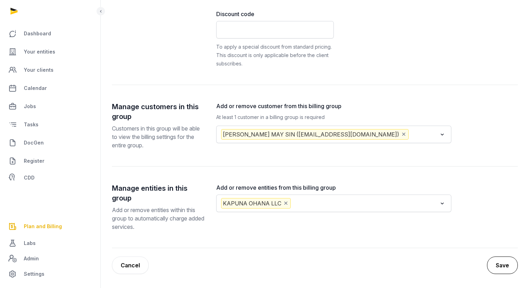
click at [456, 271] on button "Save" at bounding box center [502, 266] width 31 height 18
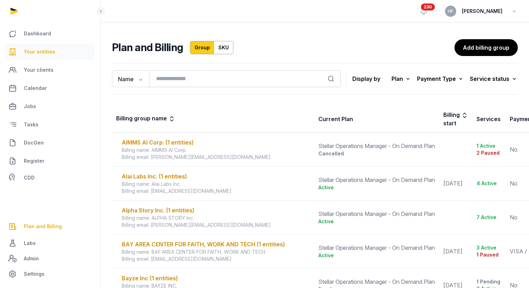
click at [55, 49] on link "Your entities" at bounding box center [50, 51] width 89 height 17
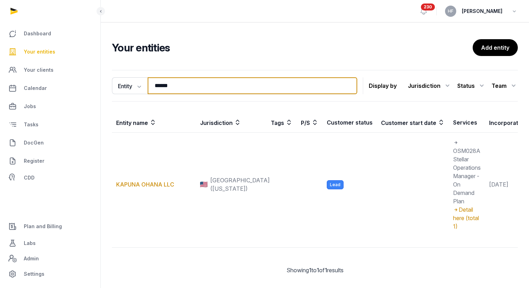
drag, startPoint x: 186, startPoint y: 87, endPoint x: 111, endPoint y: 86, distance: 74.9
click at [116, 86] on div "Entity Entity People Tags Services ****** Search" at bounding box center [234, 85] width 245 height 17
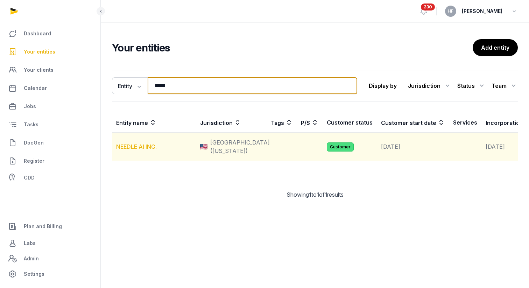
type input "*****"
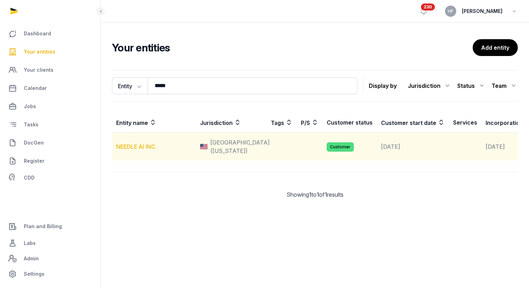
click at [141, 148] on link "NEEDLE AI INC." at bounding box center [136, 146] width 41 height 7
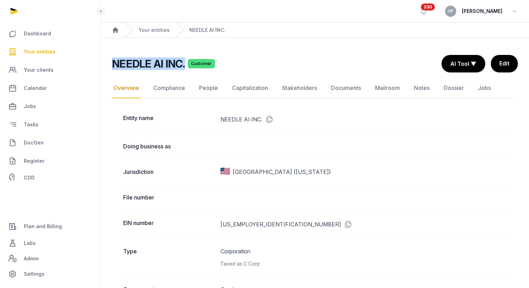
drag, startPoint x: 183, startPoint y: 65, endPoint x: 112, endPoint y: 61, distance: 71.5
copy h2 "NEEDLE AI INC."
click at [51, 225] on span "Plan and Billing" at bounding box center [43, 226] width 38 height 8
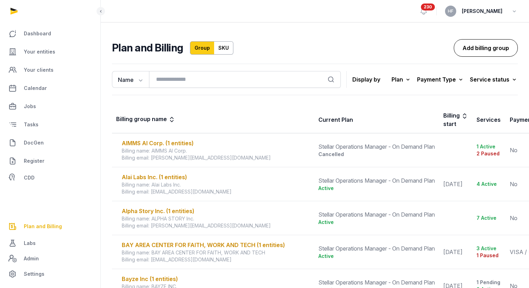
click at [456, 47] on link "Add billing group" at bounding box center [486, 48] width 64 height 18
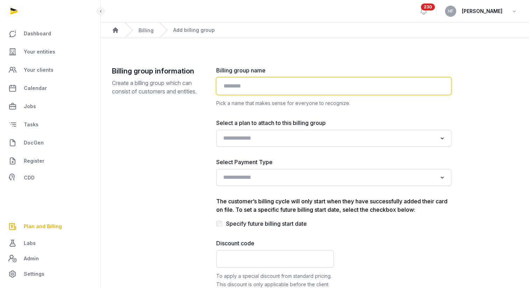
click at [272, 85] on input "text" at bounding box center [333, 86] width 235 height 18
paste input "**********"
type input "**********"
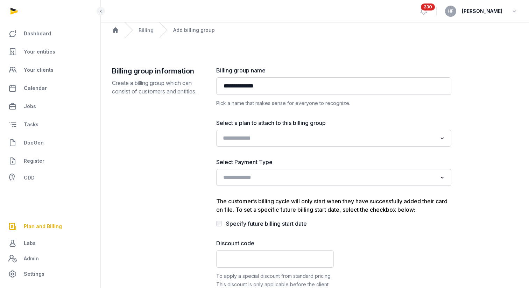
click at [264, 137] on input "Search for option" at bounding box center [329, 138] width 217 height 10
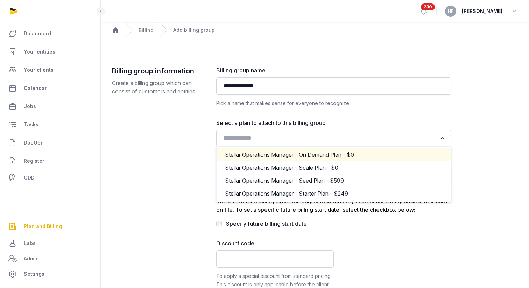
click at [406, 112] on div "**********" at bounding box center [333, 181] width 235 height 231
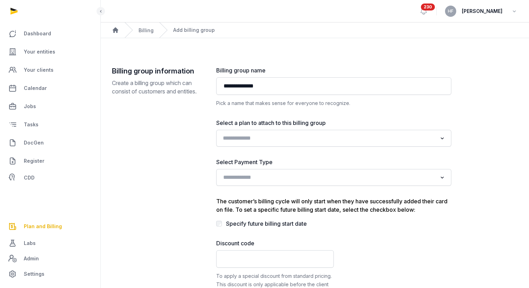
click at [340, 132] on div "Search for option" at bounding box center [329, 137] width 218 height 11
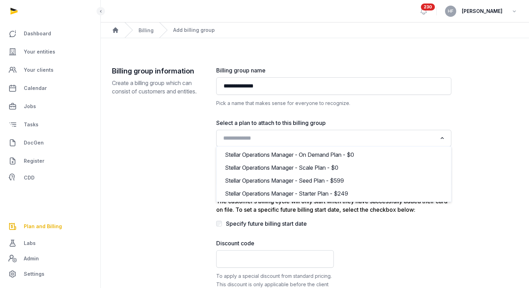
click at [355, 112] on div "**********" at bounding box center [333, 181] width 235 height 231
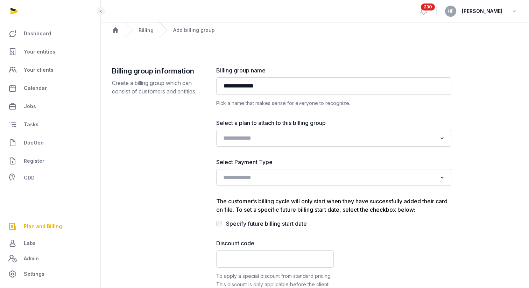
click at [147, 30] on link "Billing" at bounding box center [146, 30] width 15 height 6
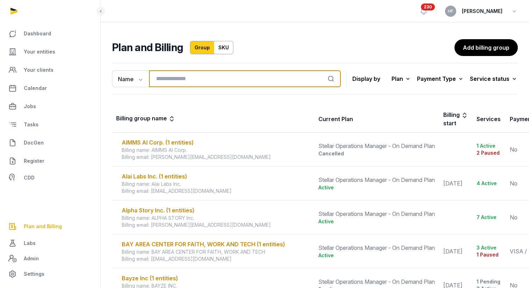
click at [183, 77] on input "search" at bounding box center [245, 78] width 192 height 17
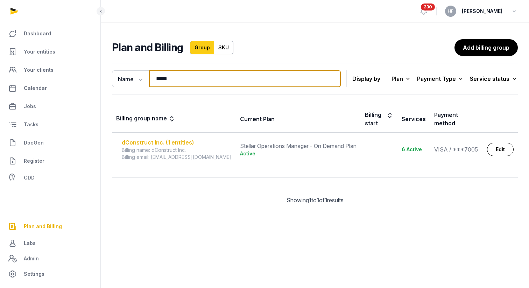
type input "*****"
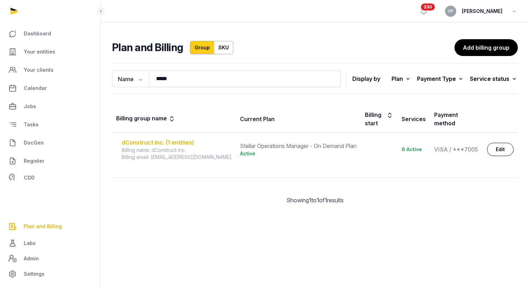
click at [159, 138] on div "dConstruct Inc. (1 entities)" at bounding box center [177, 142] width 110 height 8
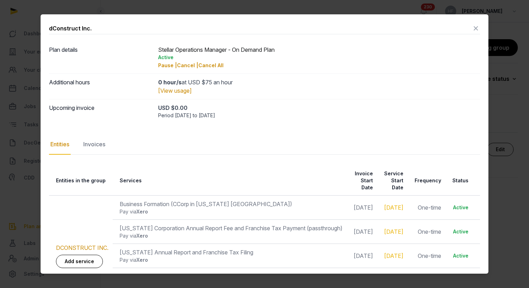
click at [454, 88] on div "[View usage]" at bounding box center [319, 90] width 322 height 8
click at [456, 10] on div at bounding box center [264, 144] width 529 height 288
click at [337, 32] on div "dConstruct Inc." at bounding box center [264, 29] width 431 height 12
click at [456, 28] on icon at bounding box center [476, 28] width 8 height 11
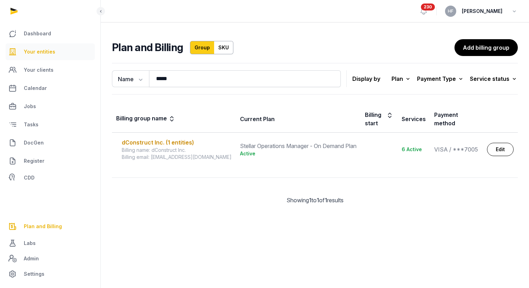
click at [49, 57] on link "Your entities" at bounding box center [50, 51] width 89 height 17
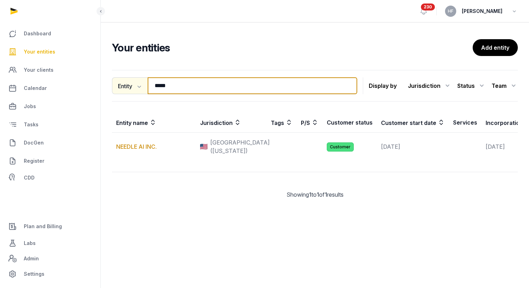
drag, startPoint x: 183, startPoint y: 85, endPoint x: 114, endPoint y: 85, distance: 69.3
click at [115, 85] on div "Entity Entity People Tags Services ***** Search" at bounding box center [234, 85] width 245 height 17
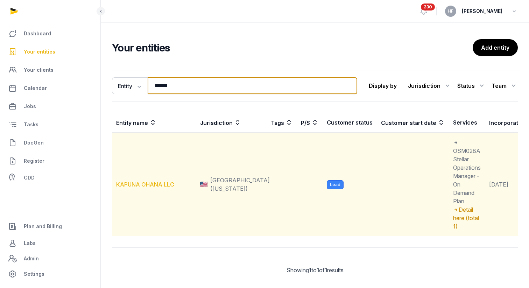
type input "******"
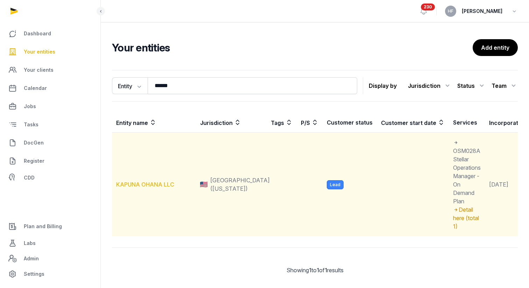
click at [155, 184] on link "KAPUNA OHANA LLC" at bounding box center [145, 184] width 58 height 7
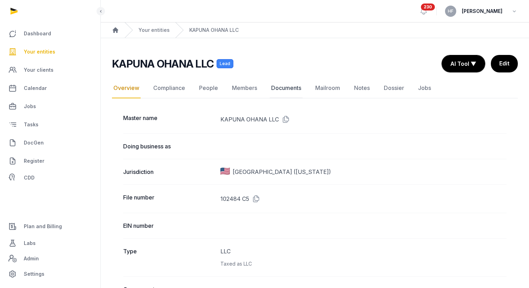
click at [286, 90] on link "Documents" at bounding box center [286, 88] width 33 height 20
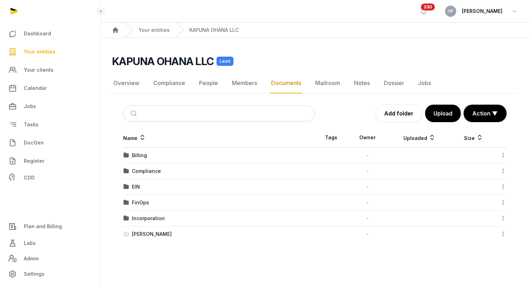
click at [141, 151] on td "Billing" at bounding box center [219, 156] width 192 height 16
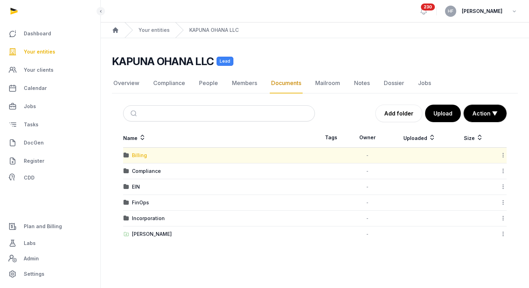
click at [141, 153] on div "Billing" at bounding box center [139, 155] width 15 height 7
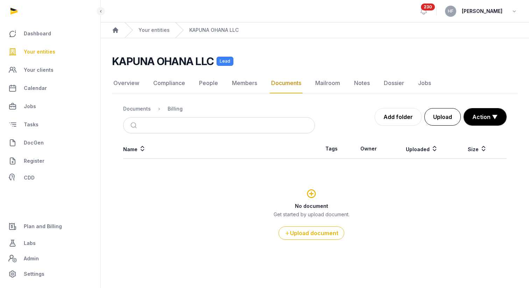
click at [444, 120] on button "Upload" at bounding box center [443, 117] width 36 height 18
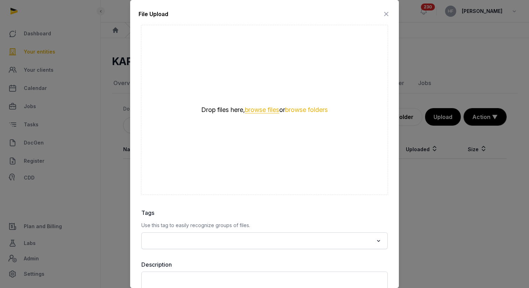
click at [257, 113] on button "browse files" at bounding box center [262, 110] width 34 height 7
click at [260, 110] on button "browse files" at bounding box center [262, 110] width 34 height 7
click at [284, 144] on div "Drop files here, browse files or browse folders" at bounding box center [264, 110] width 247 height 170
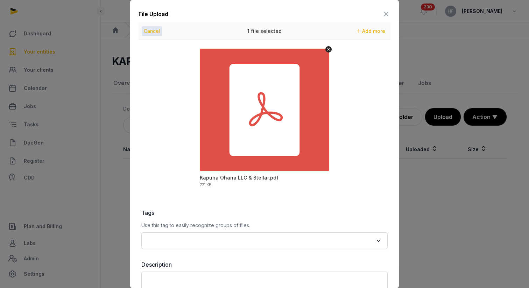
scroll to position [54, 0]
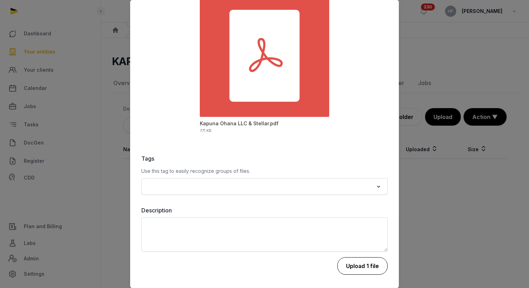
click at [361, 264] on button "Upload 1 file" at bounding box center [362, 266] width 50 height 18
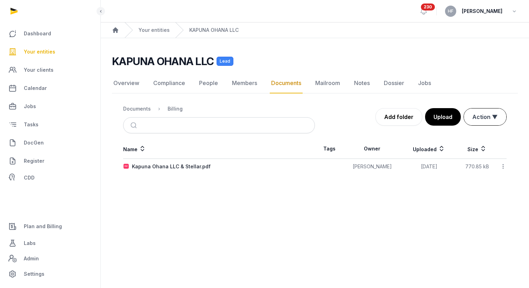
click at [456, 115] on button "Action ▼" at bounding box center [485, 117] width 42 height 17
click at [124, 83] on link "Overview" at bounding box center [126, 83] width 29 height 20
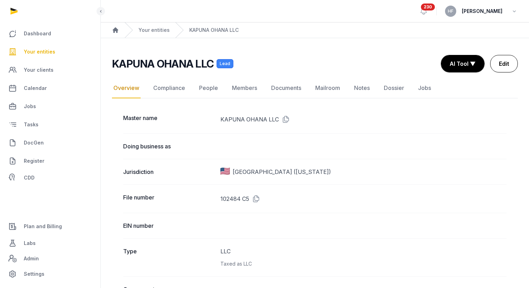
click at [456, 62] on link "Edit" at bounding box center [504, 64] width 28 height 18
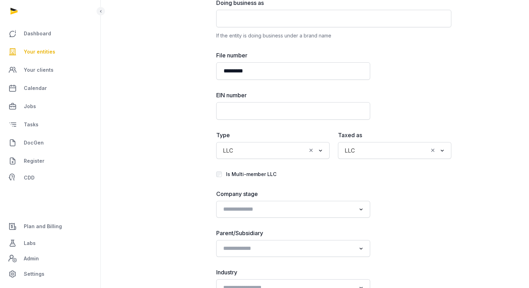
scroll to position [213, 0]
click at [299, 213] on input "Search for option" at bounding box center [288, 209] width 135 height 10
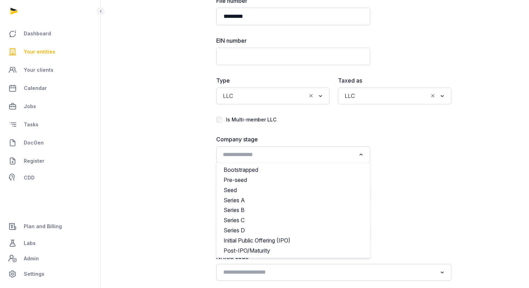
scroll to position [267, 0]
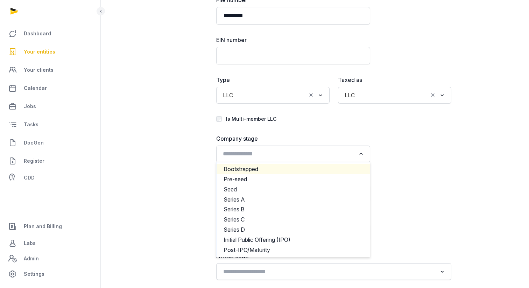
click at [278, 167] on li "Bootstrapped" at bounding box center [293, 169] width 153 height 10
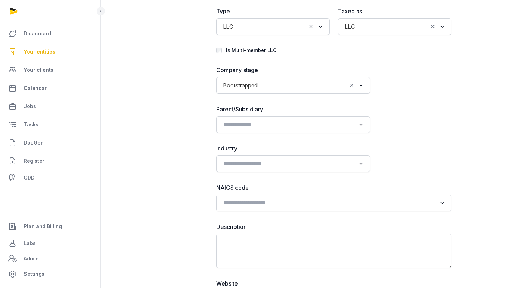
scroll to position [336, 0]
click at [270, 162] on input "Search for option" at bounding box center [288, 164] width 135 height 10
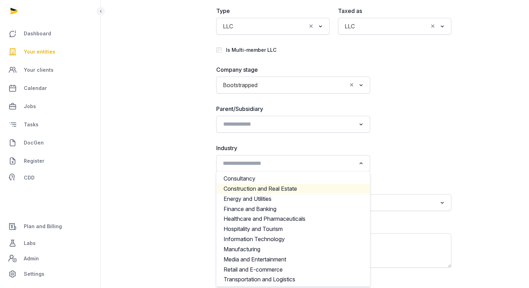
click at [293, 186] on li "Construction and Real Estate" at bounding box center [293, 189] width 153 height 10
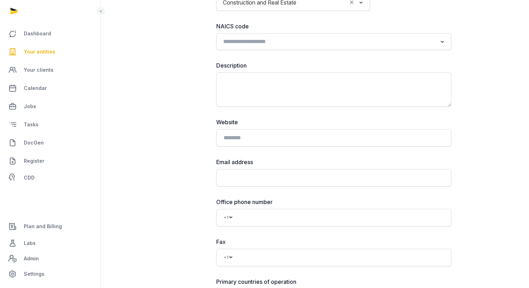
scroll to position [484, 0]
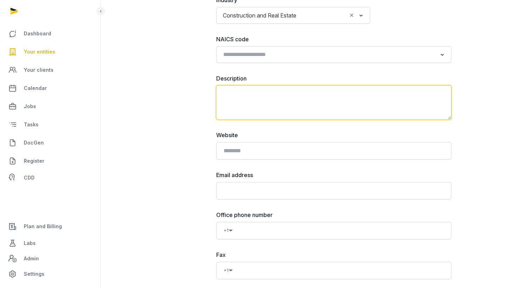
click at [281, 94] on textarea at bounding box center [333, 102] width 235 height 34
paste textarea "**********"
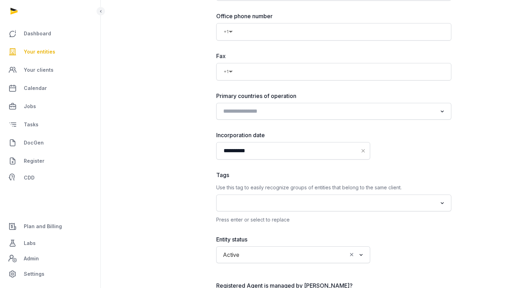
scroll to position [684, 0]
type textarea "**********"
click at [274, 113] on input "Search for option" at bounding box center [329, 111] width 217 height 10
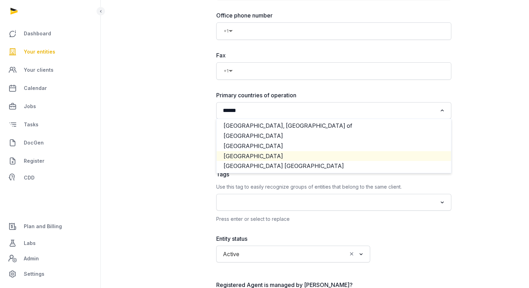
click at [266, 155] on li "[GEOGRAPHIC_DATA]" at bounding box center [334, 156] width 235 height 10
type input "******"
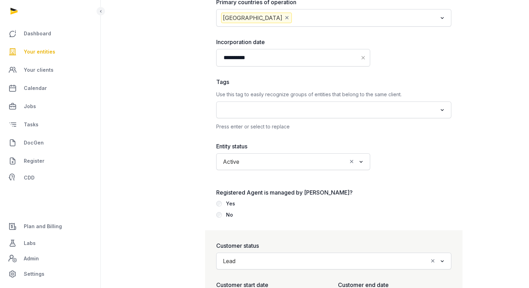
scroll to position [832, 0]
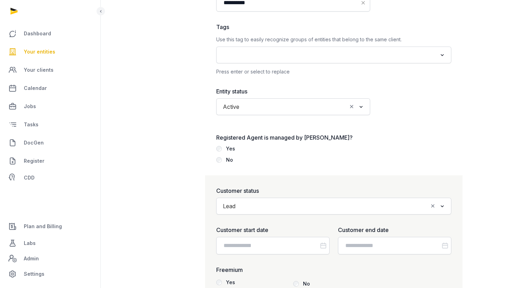
click at [226, 160] on div "No" at bounding box center [229, 160] width 7 height 8
click at [273, 205] on input "Search for option" at bounding box center [333, 206] width 189 height 10
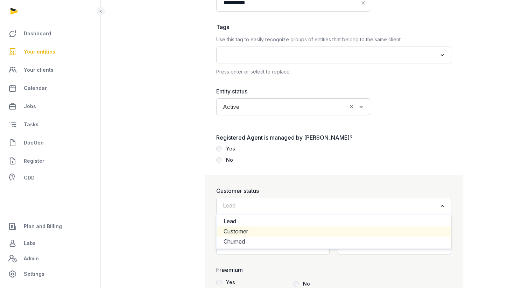
click at [252, 231] on li "Customer" at bounding box center [334, 232] width 235 height 10
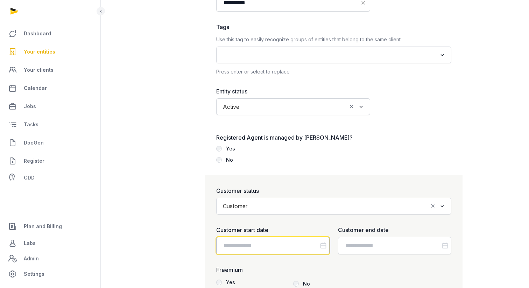
click at [274, 244] on input "Datepicker input" at bounding box center [272, 246] width 113 height 18
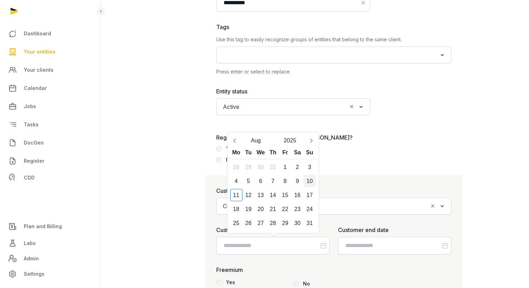
click at [311, 181] on div "10" at bounding box center [310, 181] width 12 height 12
type input "**********"
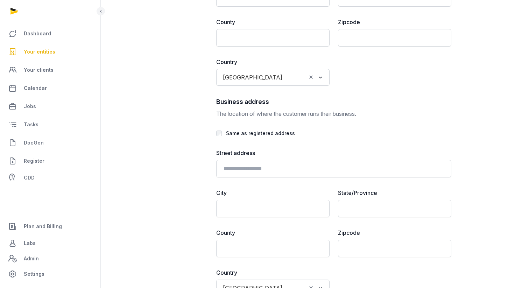
scroll to position [1646, 0]
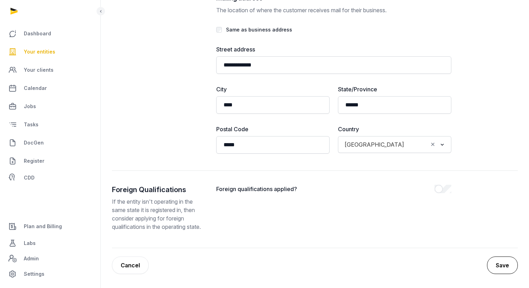
click at [456, 259] on button "Save" at bounding box center [502, 266] width 31 height 18
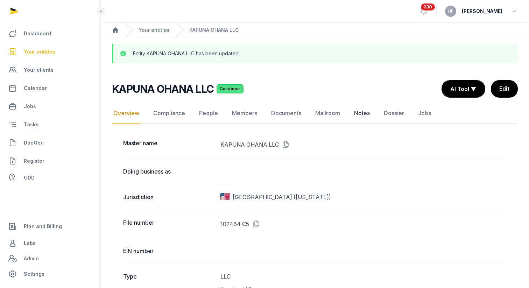
click at [362, 113] on link "Notes" at bounding box center [362, 113] width 19 height 20
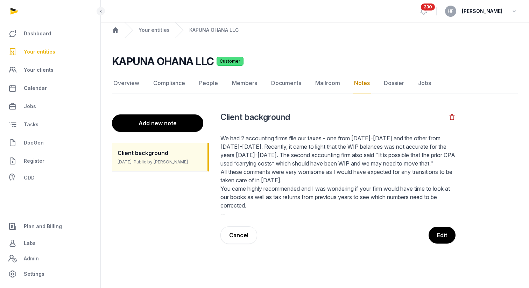
click at [195, 128] on button "Add new note" at bounding box center [157, 123] width 91 height 18
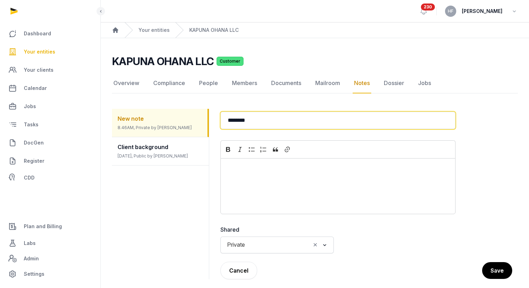
drag, startPoint x: 270, startPoint y: 117, endPoint x: 201, endPoint y: 117, distance: 69.3
click at [201, 117] on div "New note 8.46AM, Private by [PERSON_NAME] Client background [DATE], Public by […" at bounding box center [315, 193] width 406 height 187
type input "**********"
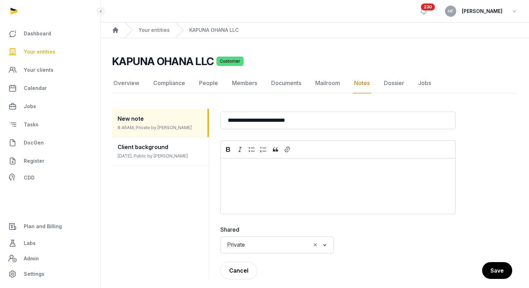
click at [258, 245] on input "Search for option" at bounding box center [279, 245] width 62 height 10
click at [245, 268] on li "Public" at bounding box center [277, 270] width 113 height 10
click at [456, 269] on button "Save" at bounding box center [497, 271] width 31 height 18
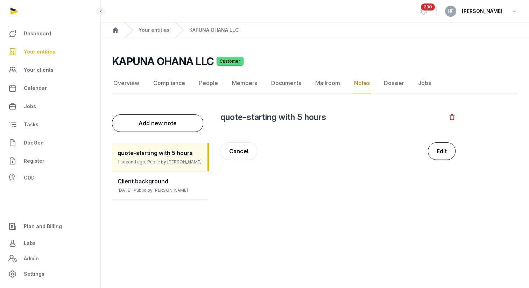
click at [440, 154] on button "Edit" at bounding box center [442, 151] width 28 height 18
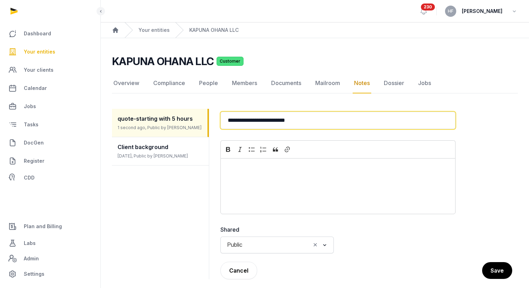
click at [344, 120] on input "**********" at bounding box center [338, 121] width 235 height 18
type input "**********"
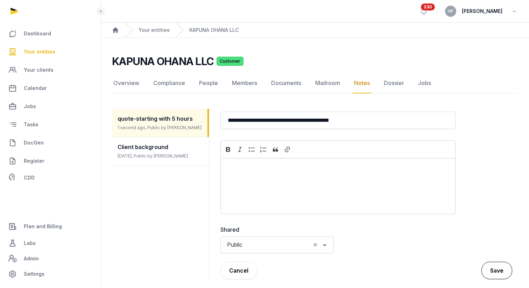
click at [456, 273] on button "Save" at bounding box center [497, 271] width 31 height 18
click at [456, 268] on button "Save" at bounding box center [497, 271] width 31 height 18
click at [295, 83] on link "Documents" at bounding box center [286, 83] width 33 height 20
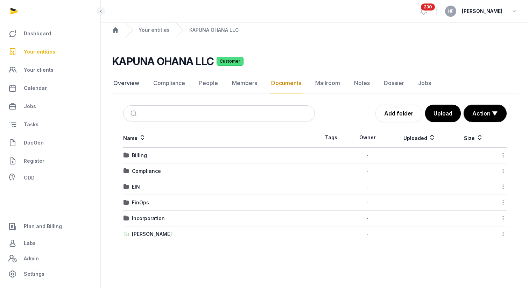
click at [130, 83] on link "Overview" at bounding box center [126, 83] width 29 height 20
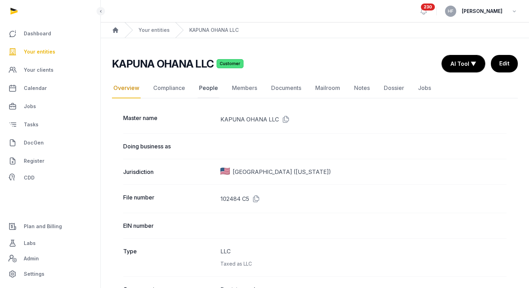
click at [211, 89] on link "People" at bounding box center [209, 88] width 22 height 20
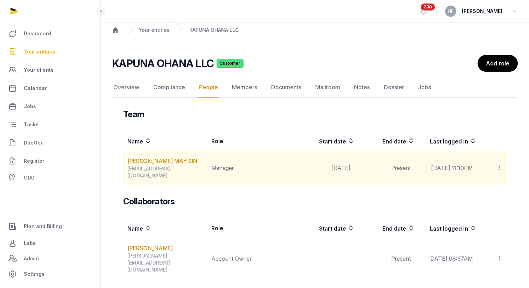
click at [456, 166] on icon at bounding box center [499, 167] width 6 height 7
click at [162, 160] on link "[PERSON_NAME] MAY SIN" at bounding box center [162, 161] width 70 height 8
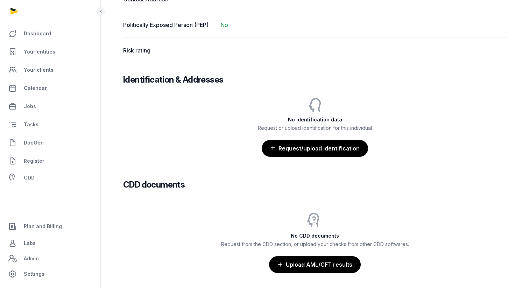
scroll to position [529, 0]
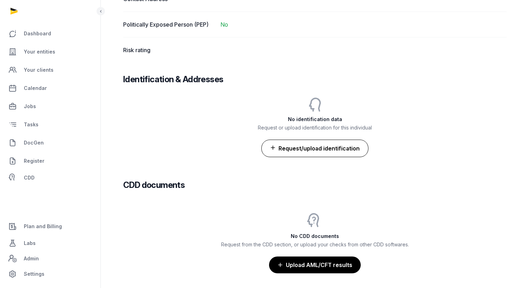
click at [331, 146] on button "Request/upload identification" at bounding box center [315, 149] width 107 height 18
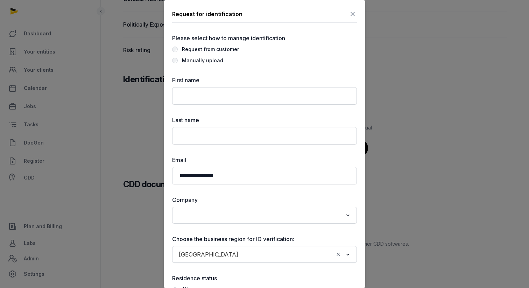
click at [355, 13] on icon at bounding box center [353, 13] width 8 height 11
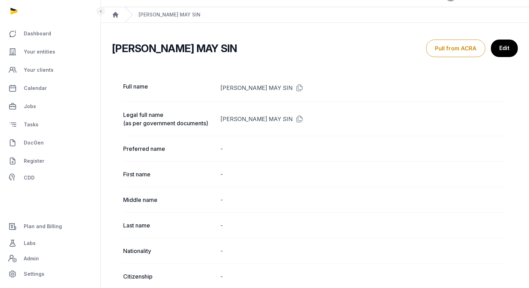
scroll to position [0, 0]
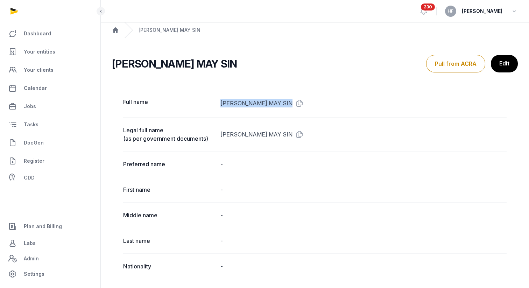
drag, startPoint x: 221, startPoint y: 102, endPoint x: 267, endPoint y: 100, distance: 45.9
click at [271, 102] on dd "[PERSON_NAME] MAY SIN" at bounding box center [364, 103] width 286 height 11
copy dd "[PERSON_NAME] MAY SIN"
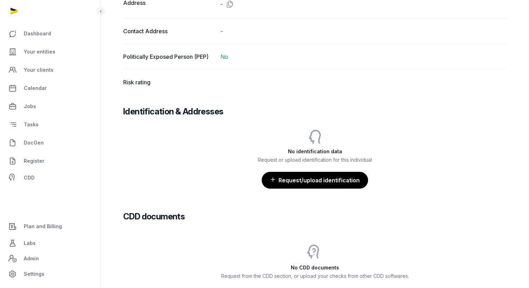
scroll to position [509, 0]
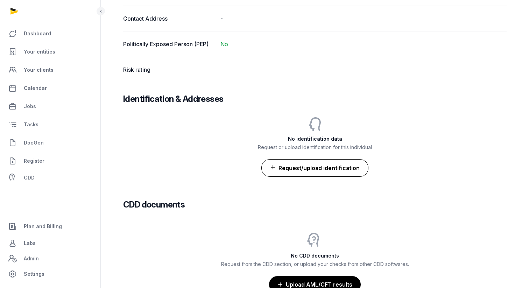
click at [332, 169] on button "Request/upload identification" at bounding box center [315, 168] width 107 height 18
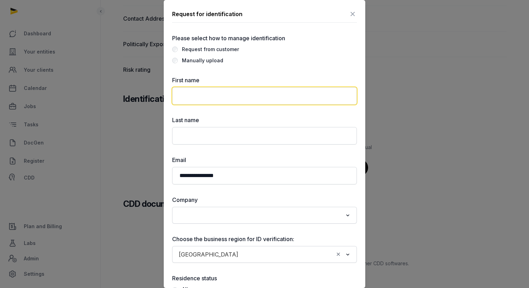
click at [245, 97] on input "text" at bounding box center [264, 96] width 185 height 18
paste input "**********"
drag, startPoint x: 221, startPoint y: 97, endPoint x: 234, endPoint y: 97, distance: 12.3
click at [234, 97] on input "**********" at bounding box center [264, 96] width 185 height 18
type input "**********"
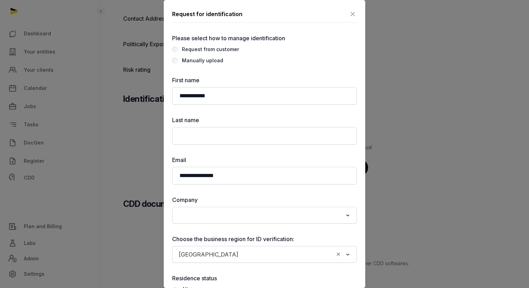
click at [222, 125] on div "Last name" at bounding box center [264, 130] width 185 height 29
click at [218, 134] on input "text" at bounding box center [264, 136] width 185 height 18
paste input "***"
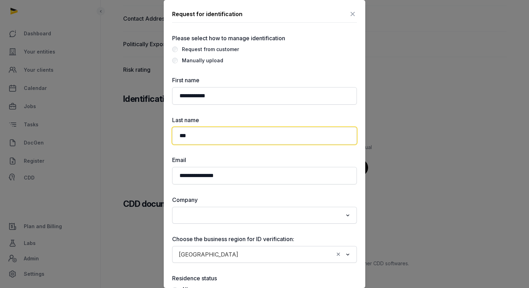
type input "***"
click at [214, 217] on input "Search for option" at bounding box center [259, 215] width 166 height 10
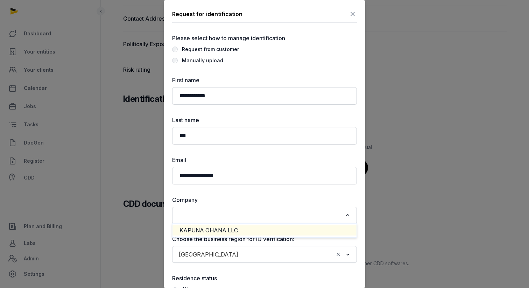
click at [211, 228] on li "KAPUNA OHANA LLC" at bounding box center [265, 230] width 184 height 10
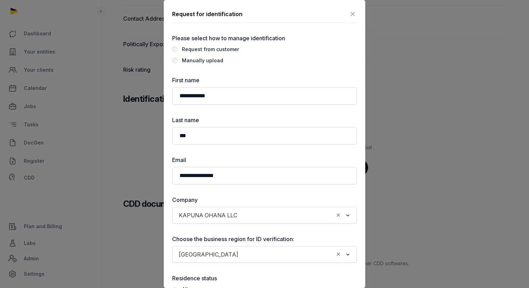
scroll to position [43, 0]
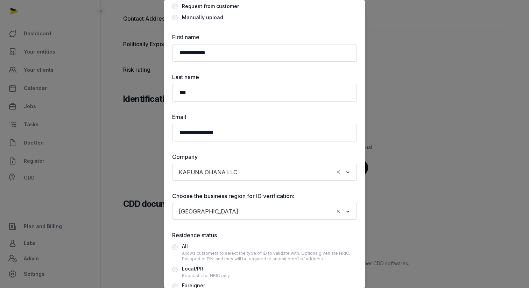
click at [242, 214] on input "Search for option" at bounding box center [288, 212] width 92 height 10
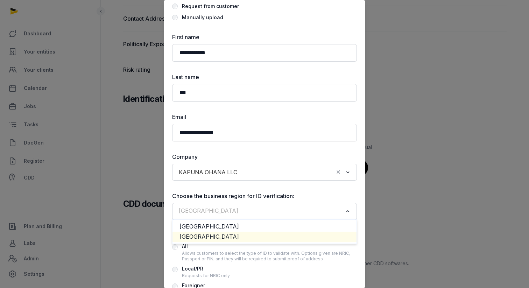
click at [216, 233] on li "[GEOGRAPHIC_DATA]" at bounding box center [265, 237] width 184 height 10
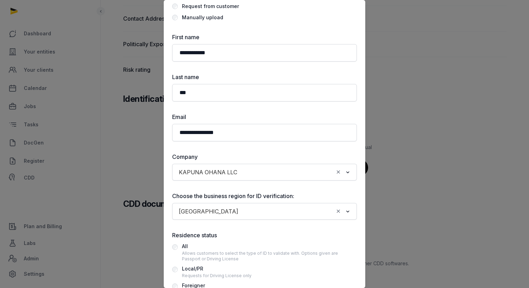
scroll to position [92, 0]
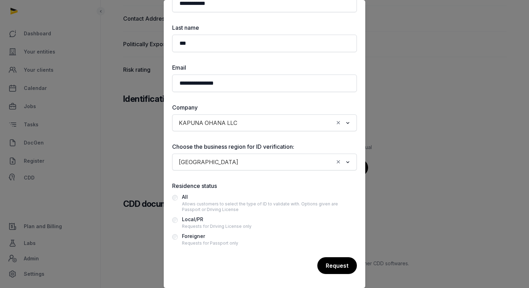
click at [189, 240] on div "Foreigner" at bounding box center [210, 236] width 56 height 8
click at [330, 271] on div "Request" at bounding box center [337, 266] width 40 height 18
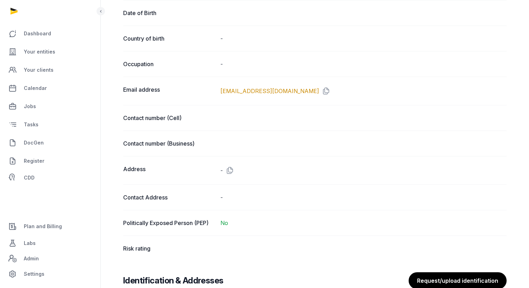
scroll to position [0, 0]
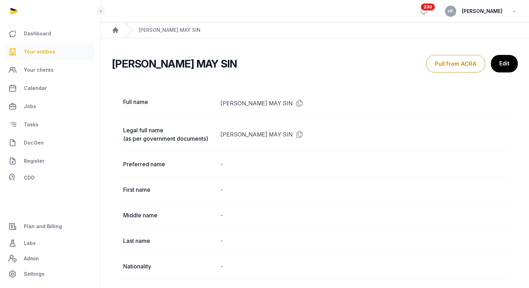
click at [47, 53] on span "Your entities" at bounding box center [40, 52] width 32 height 8
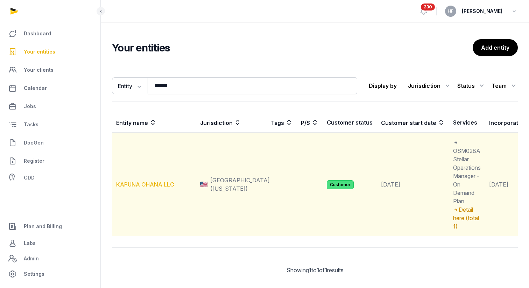
click at [157, 183] on link "KAPUNA OHANA LLC" at bounding box center [145, 184] width 58 height 7
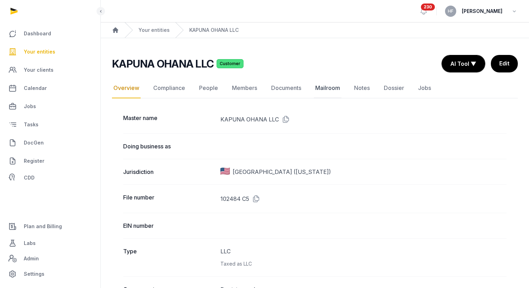
click at [332, 89] on link "Mailroom" at bounding box center [328, 88] width 28 height 20
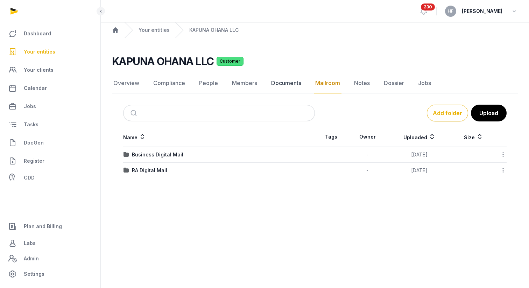
click at [288, 82] on link "Documents" at bounding box center [286, 83] width 33 height 20
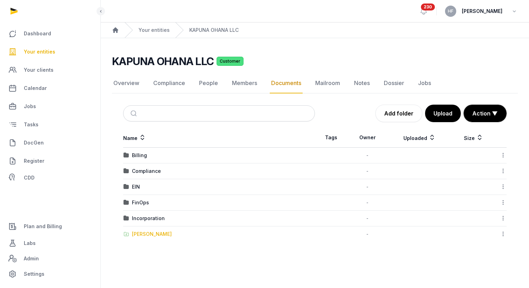
click at [153, 233] on div "[PERSON_NAME]" at bounding box center [152, 234] width 40 height 7
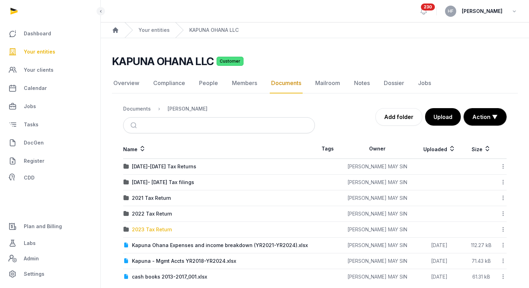
click at [158, 229] on div "2023 Tax Return" at bounding box center [152, 229] width 40 height 7
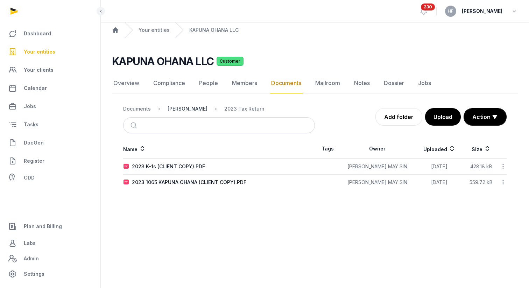
click at [192, 110] on div "[PERSON_NAME]" at bounding box center [188, 108] width 40 height 7
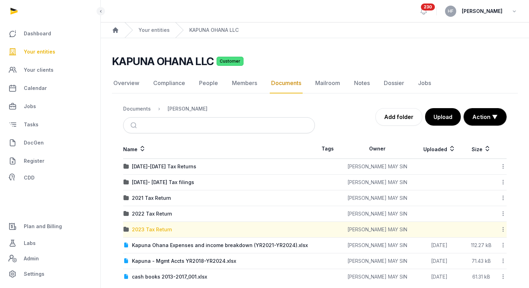
click at [159, 230] on div "2023 Tax Return" at bounding box center [152, 229] width 40 height 7
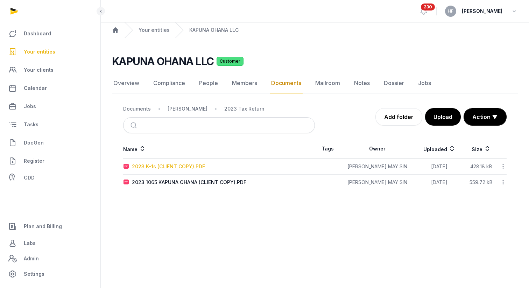
click at [193, 166] on div "2023 K-1s (CLIENT COPY).PDF" at bounding box center [168, 166] width 73 height 7
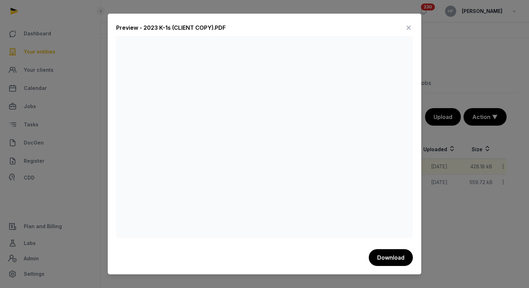
click at [409, 27] on icon at bounding box center [409, 27] width 8 height 11
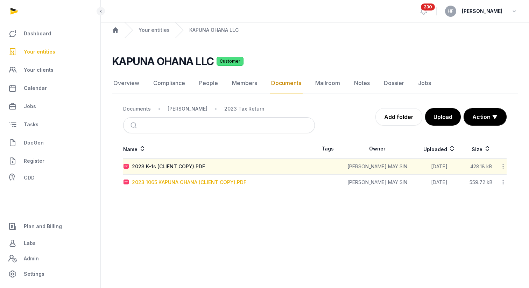
click at [220, 182] on div "2023 1065 KAPUNA OHANA (CLIENT COPY).PDF" at bounding box center [189, 182] width 114 height 7
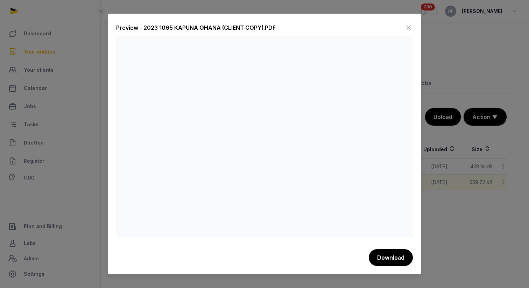
click at [411, 25] on icon at bounding box center [409, 27] width 8 height 11
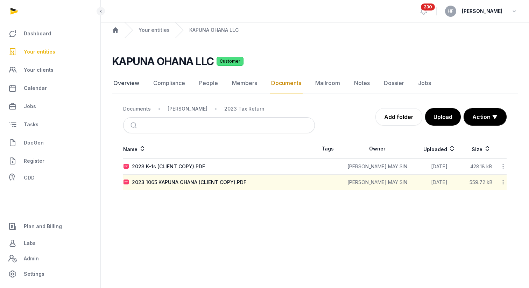
click at [132, 81] on link "Overview" at bounding box center [126, 83] width 29 height 20
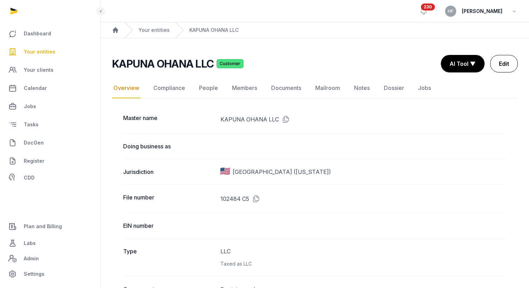
click at [456, 60] on link "Edit" at bounding box center [504, 64] width 28 height 18
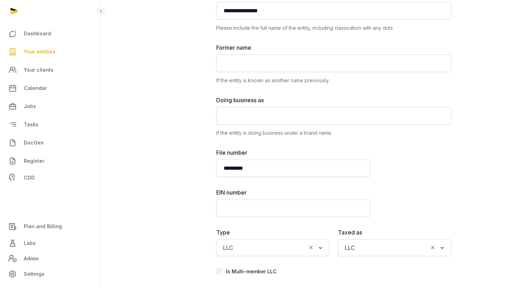
scroll to position [115, 0]
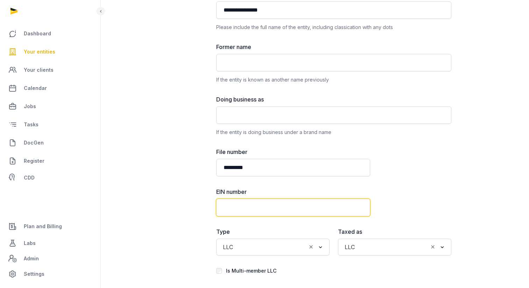
click at [251, 213] on input "text" at bounding box center [293, 208] width 154 height 18
paste input "**********"
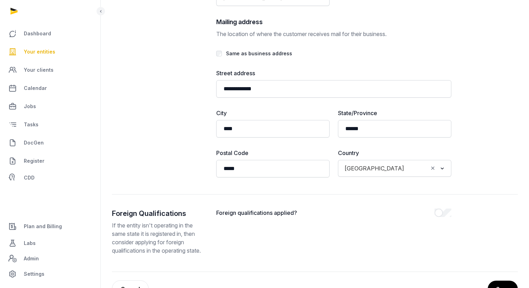
scroll to position [1646, 0]
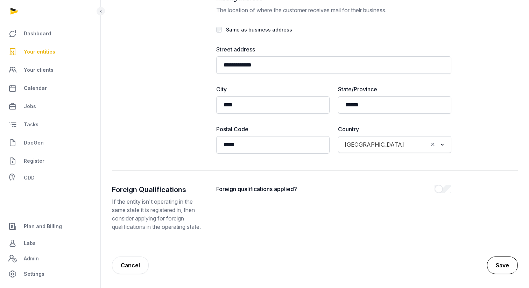
type input "**********"
click at [456, 268] on button "Save" at bounding box center [502, 266] width 31 height 18
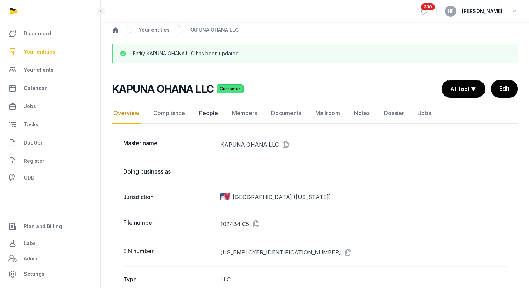
click at [204, 112] on link "People" at bounding box center [209, 113] width 22 height 20
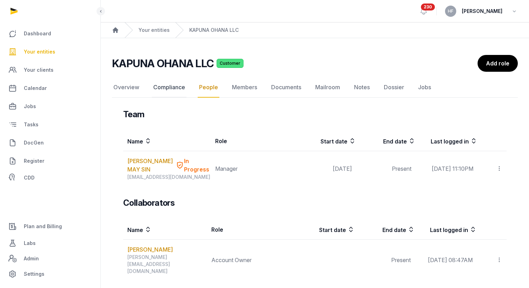
click at [177, 87] on link "Compliance" at bounding box center [169, 87] width 35 height 20
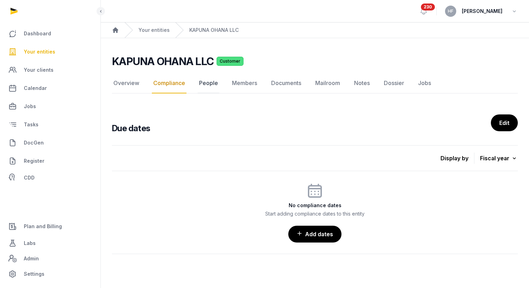
click at [207, 82] on link "People" at bounding box center [209, 83] width 22 height 20
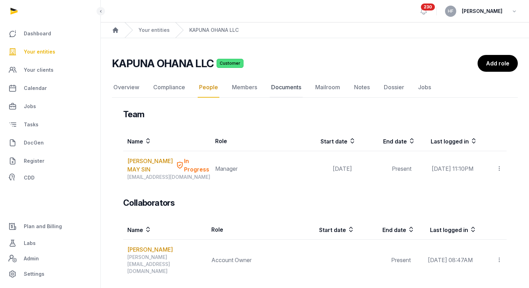
click at [297, 84] on link "Documents" at bounding box center [286, 87] width 33 height 20
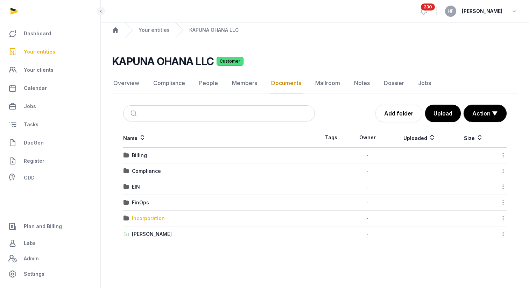
click at [162, 217] on div "Incorporation" at bounding box center [148, 218] width 33 height 7
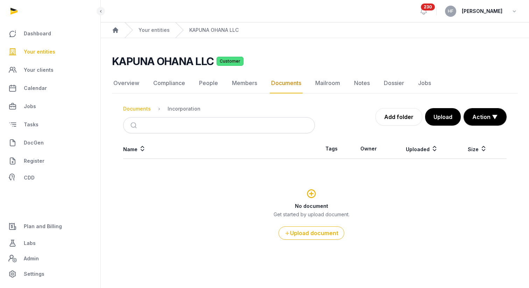
click at [145, 109] on div "Documents" at bounding box center [137, 108] width 28 height 7
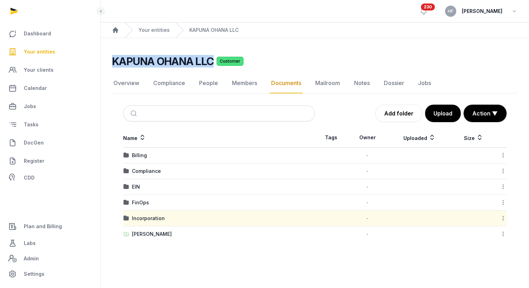
drag, startPoint x: 111, startPoint y: 61, endPoint x: 213, endPoint y: 64, distance: 101.2
click at [213, 64] on div "KAPUNA OHANA LLC Customer Documents Overview Compliance People Members Document…" at bounding box center [315, 148] width 429 height 187
copy h2 "KAPUNA OHANA LLC"
click at [125, 84] on link "Overview" at bounding box center [126, 83] width 29 height 20
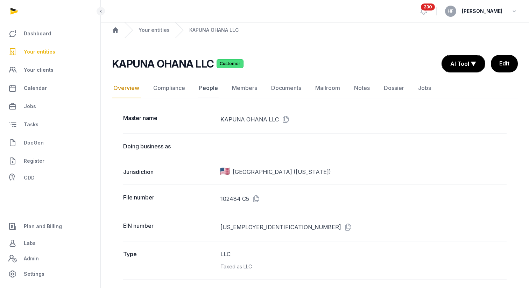
click at [203, 86] on link "People" at bounding box center [209, 88] width 22 height 20
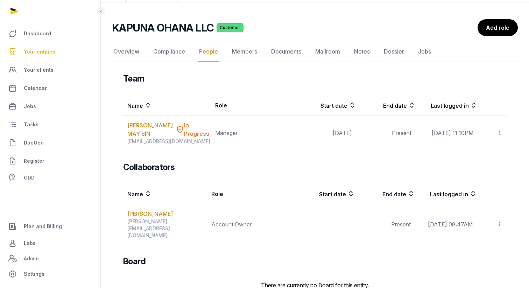
scroll to position [36, 0]
click at [456, 28] on link "Add role" at bounding box center [497, 28] width 41 height 18
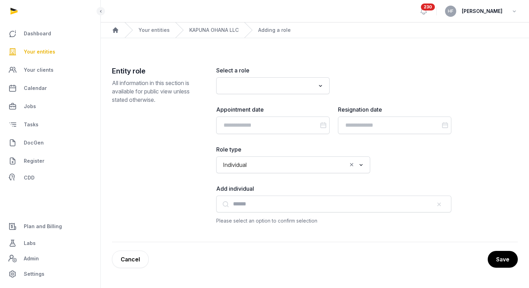
click at [290, 82] on input "Search for option" at bounding box center [268, 86] width 95 height 10
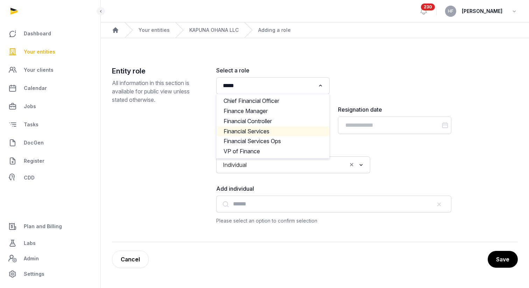
click at [278, 132] on li "Financial Services" at bounding box center [273, 131] width 113 height 10
type input "*****"
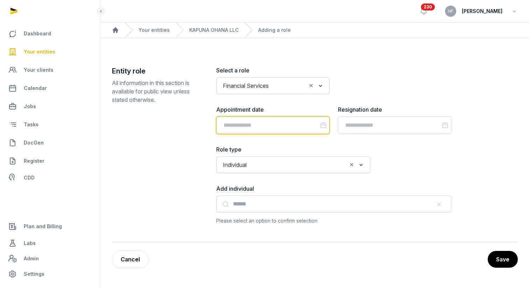
click at [282, 123] on input "Datepicker input" at bounding box center [272, 126] width 113 height 18
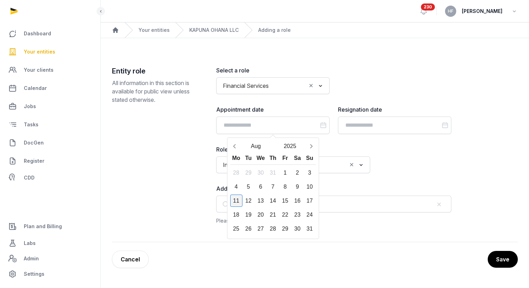
click at [236, 201] on div "11" at bounding box center [236, 201] width 12 height 12
type input "**********"
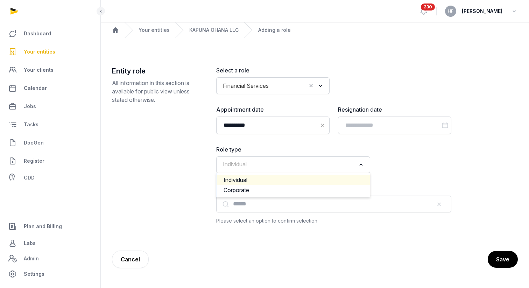
click at [273, 166] on input "Search for option" at bounding box center [288, 165] width 135 height 10
click at [266, 164] on input "Search for option" at bounding box center [288, 165] width 135 height 10
click at [258, 180] on li "Individual" at bounding box center [293, 180] width 153 height 10
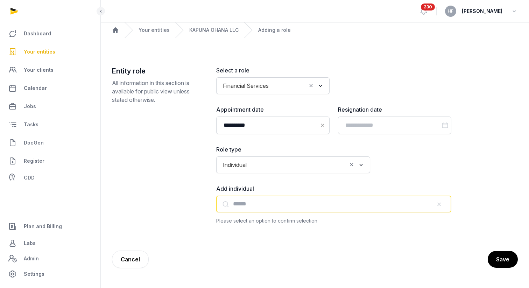
click at [255, 203] on input "text" at bounding box center [333, 204] width 235 height 17
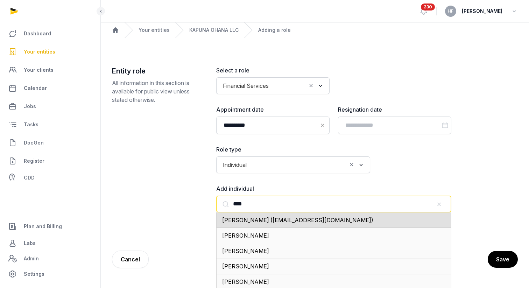
click at [283, 220] on span "[PERSON_NAME] ([EMAIL_ADDRESS][DOMAIN_NAME])" at bounding box center [297, 220] width 151 height 7
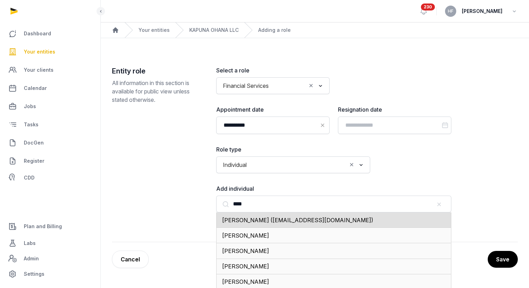
type input "**********"
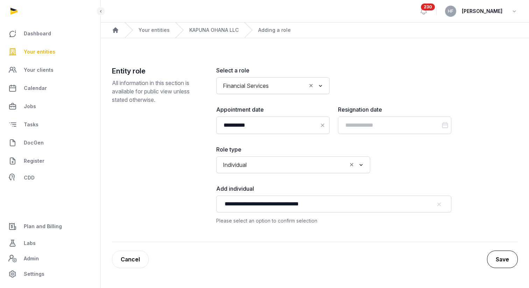
click at [456, 257] on button "Save" at bounding box center [502, 260] width 31 height 18
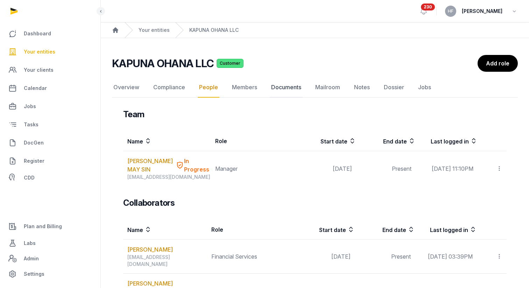
click at [296, 89] on link "Documents" at bounding box center [286, 87] width 33 height 20
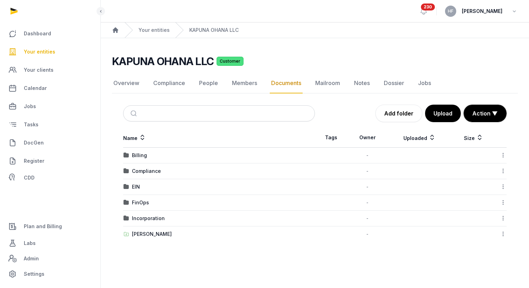
click at [456, 234] on icon at bounding box center [503, 233] width 6 height 7
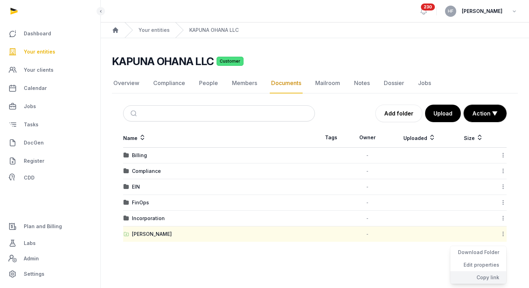
click at [456, 274] on div "Copy link" at bounding box center [479, 277] width 56 height 13
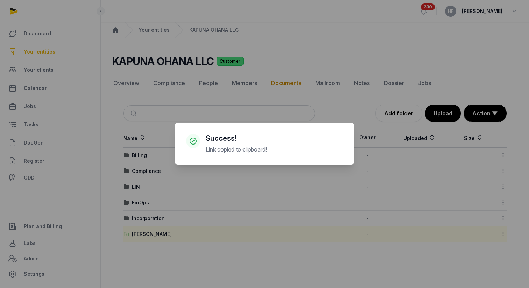
click at [147, 238] on div "× Success! Link copied to clipboard! Cancel No OK" at bounding box center [264, 144] width 529 height 288
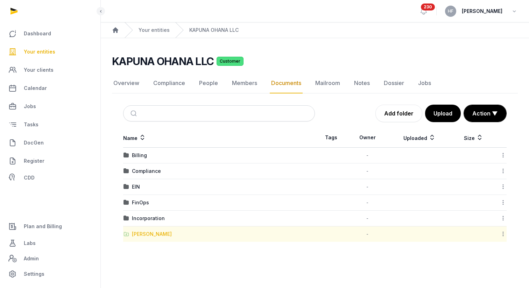
click at [147, 236] on div "[PERSON_NAME]" at bounding box center [152, 234] width 40 height 7
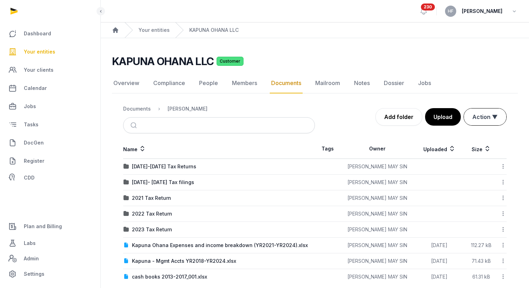
click at [456, 117] on button "Action ▼" at bounding box center [485, 117] width 42 height 17
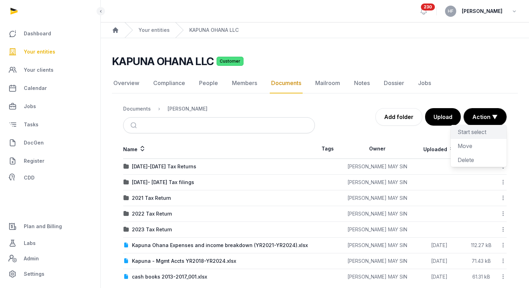
click at [456, 139] on div "Start select" at bounding box center [479, 146] width 56 height 14
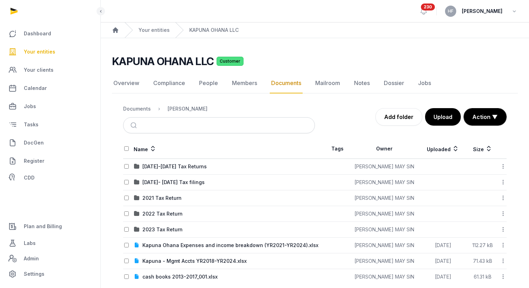
scroll to position [11, 0]
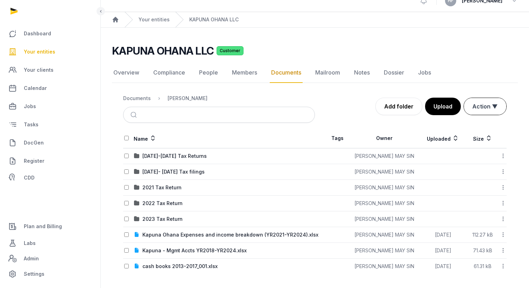
click at [456, 107] on button "Action ▼" at bounding box center [485, 106] width 42 height 17
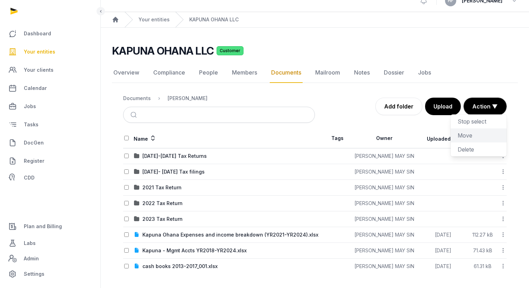
click at [456, 142] on div "Move" at bounding box center [479, 149] width 56 height 14
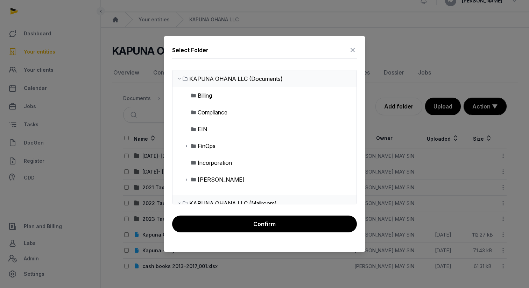
click at [207, 147] on div "FinOps" at bounding box center [207, 146] width 18 height 8
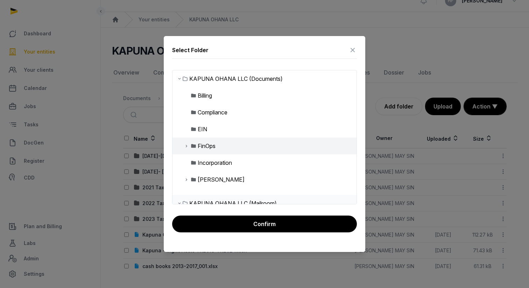
click at [188, 148] on icon at bounding box center [187, 146] width 6 height 8
click at [213, 162] on div "Taxes" at bounding box center [211, 163] width 16 height 8
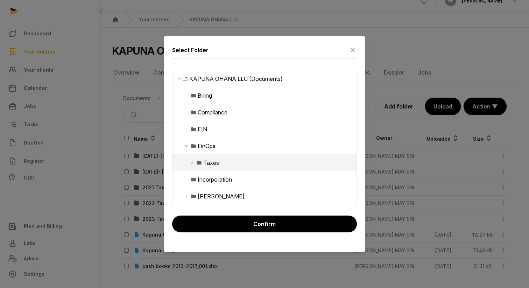
click at [192, 161] on icon at bounding box center [192, 163] width 6 height 8
click at [213, 162] on div "Taxes" at bounding box center [211, 163] width 16 height 8
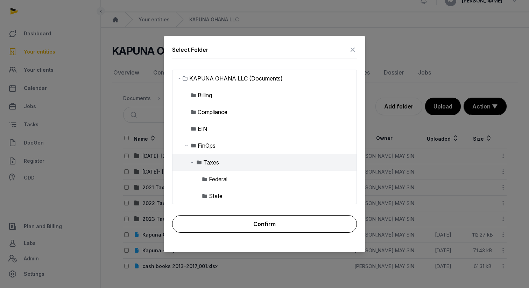
click at [259, 219] on button "Confirm" at bounding box center [264, 224] width 185 height 18
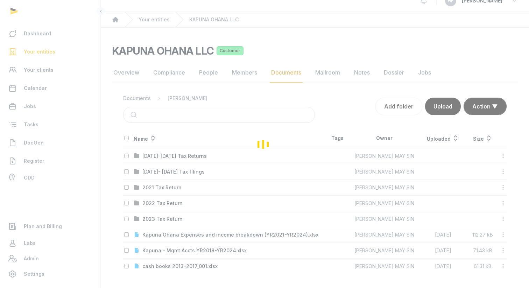
scroll to position [0, 0]
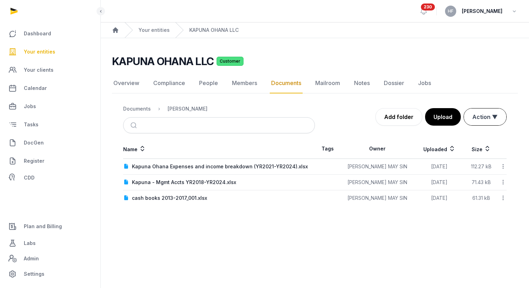
click at [456, 114] on button "Action ▼" at bounding box center [485, 117] width 42 height 17
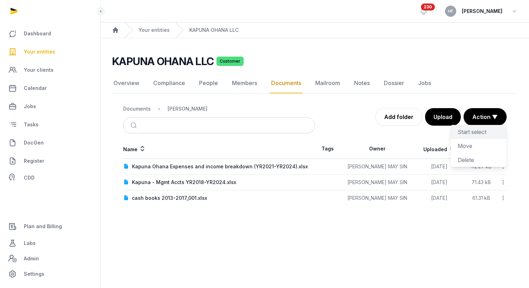
click at [456, 139] on div "Start select" at bounding box center [479, 146] width 56 height 14
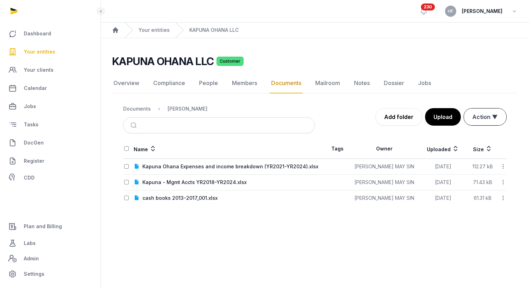
click at [456, 116] on button "Action ▼" at bounding box center [485, 117] width 42 height 17
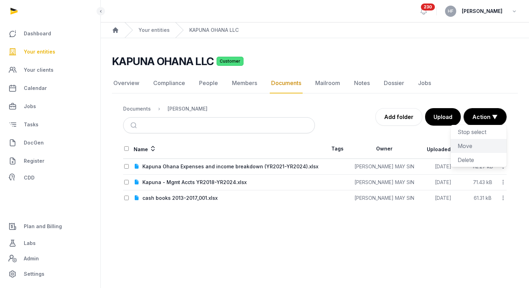
click at [456, 153] on div "Move" at bounding box center [479, 160] width 56 height 14
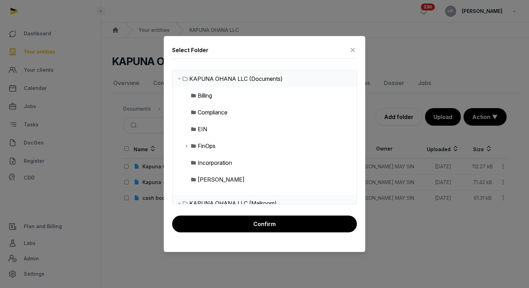
click at [187, 145] on icon at bounding box center [187, 146] width 6 height 8
click at [209, 148] on div "FinOps" at bounding box center [207, 146] width 18 height 8
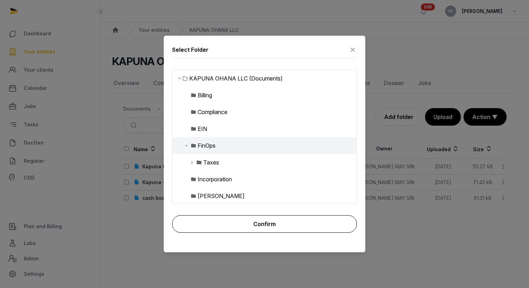
click at [267, 223] on button "Confirm" at bounding box center [264, 224] width 185 height 18
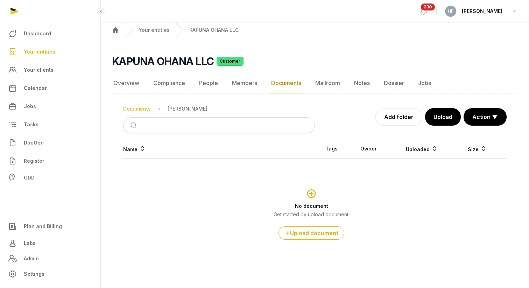
click at [138, 106] on div "Documents" at bounding box center [137, 108] width 28 height 7
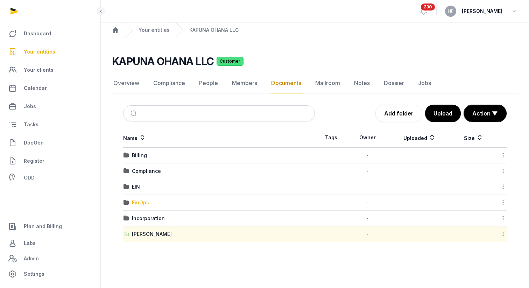
click at [142, 204] on div "FinOps" at bounding box center [140, 202] width 17 height 7
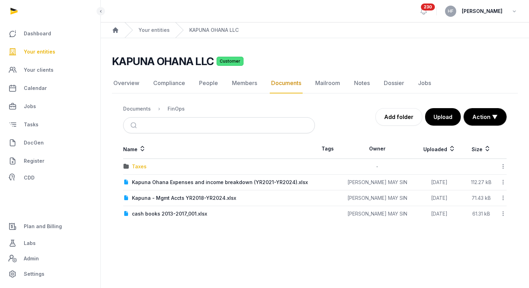
click at [142, 165] on div "Taxes" at bounding box center [139, 166] width 15 height 7
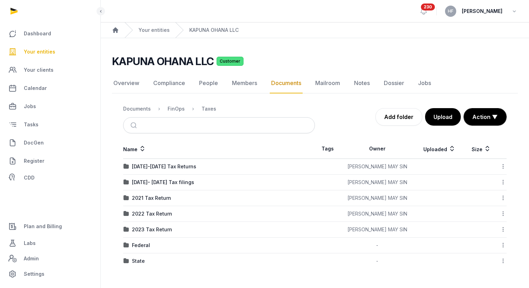
click at [456, 245] on icon at bounding box center [503, 245] width 6 height 7
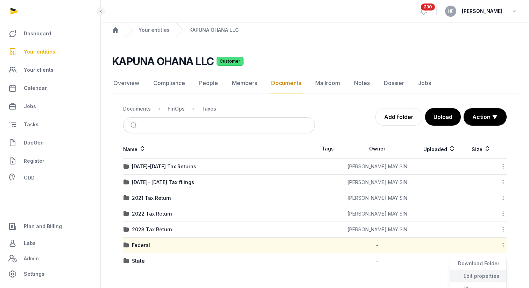
scroll to position [57, 0]
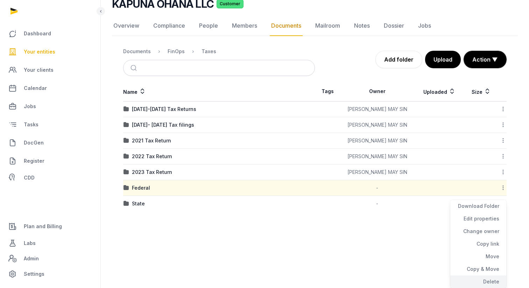
click at [456, 281] on div "Delete" at bounding box center [479, 282] width 56 height 13
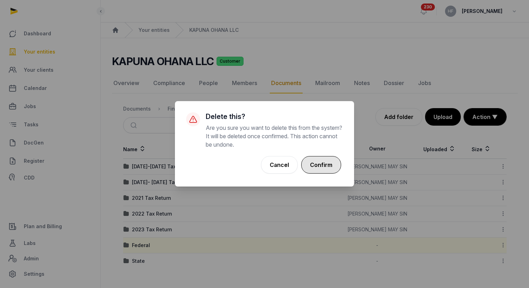
click at [329, 162] on button "Confirm" at bounding box center [321, 165] width 40 height 18
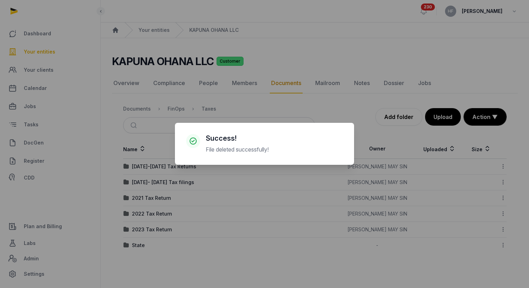
click at [456, 248] on div "× Success! File deleted successfully! Cancel No OK" at bounding box center [264, 144] width 529 height 288
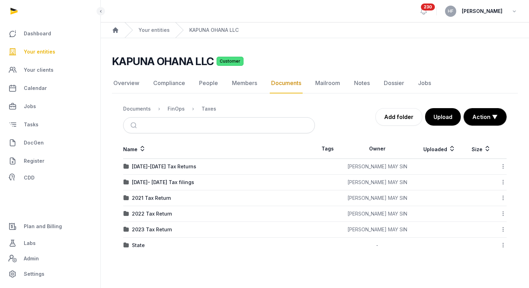
click at [456, 247] on icon at bounding box center [503, 245] width 6 height 7
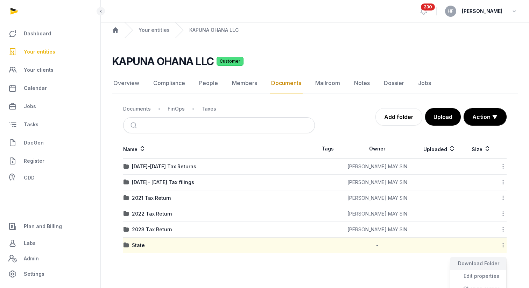
scroll to position [57, 0]
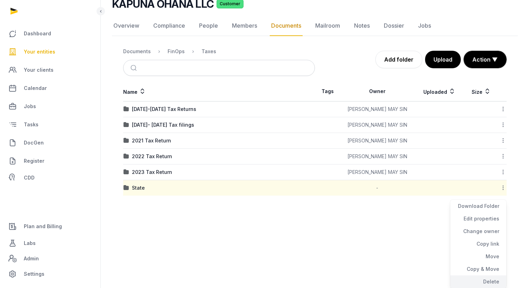
click at [456, 281] on div "Delete" at bounding box center [479, 282] width 56 height 13
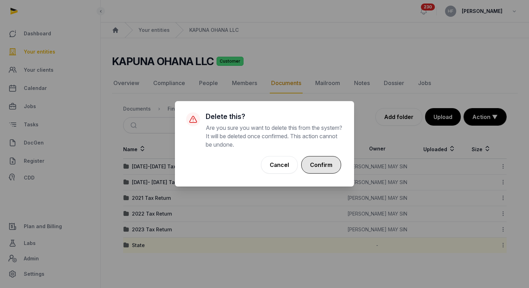
click at [329, 168] on button "Confirm" at bounding box center [321, 165] width 40 height 18
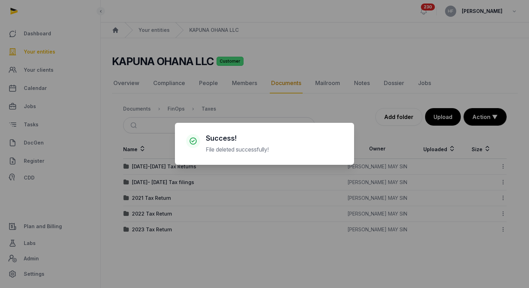
click at [206, 246] on div "× Success! File deleted successfully! Cancel No OK" at bounding box center [264, 144] width 529 height 288
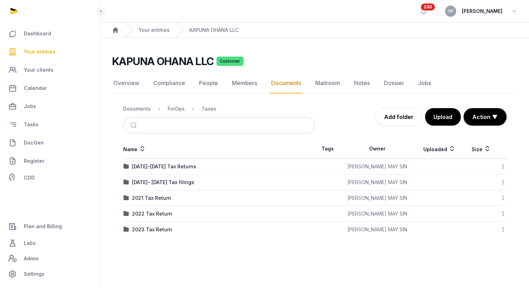
click at [181, 103] on nav "Documents FinOps Taxes" at bounding box center [219, 108] width 192 height 17
click at [177, 110] on div "FinOps" at bounding box center [176, 108] width 17 height 7
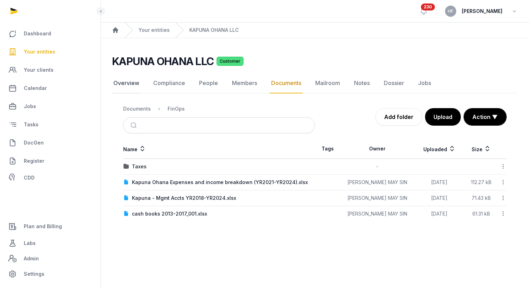
click at [125, 87] on link "Overview" at bounding box center [126, 83] width 29 height 20
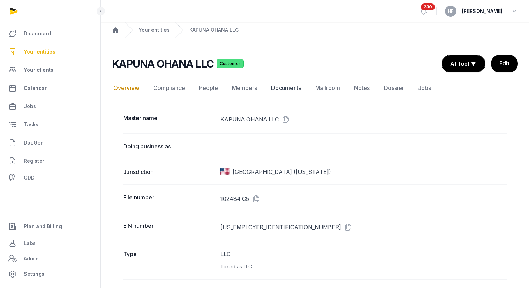
click at [297, 88] on link "Documents" at bounding box center [286, 88] width 33 height 20
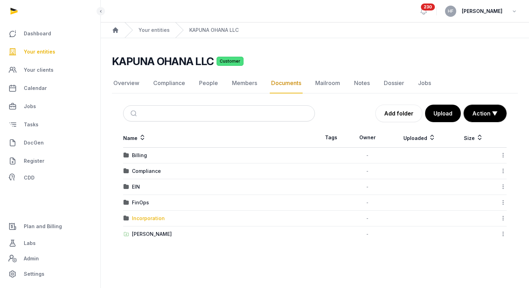
click at [149, 217] on div "Incorporation" at bounding box center [148, 218] width 33 height 7
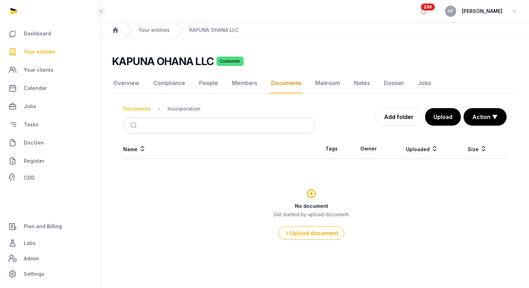
click at [143, 109] on div "Documents" at bounding box center [137, 108] width 28 height 7
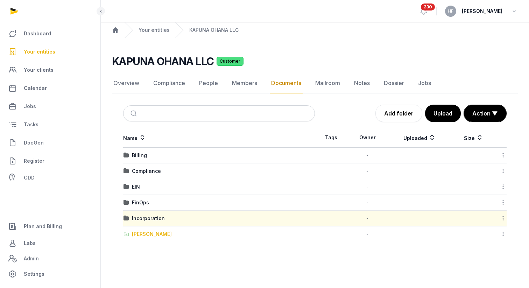
click at [154, 232] on div "[PERSON_NAME]" at bounding box center [152, 234] width 40 height 7
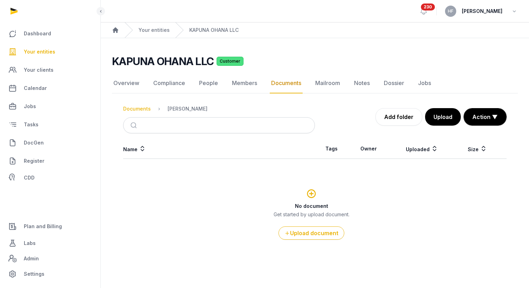
click at [144, 110] on div "Documents" at bounding box center [137, 108] width 28 height 7
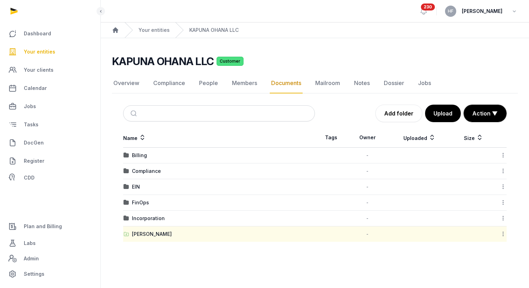
click at [456, 231] on icon at bounding box center [503, 233] width 6 height 7
click at [456, 275] on div "Copy link" at bounding box center [479, 277] width 56 height 13
click at [213, 79] on link "People" at bounding box center [209, 83] width 22 height 20
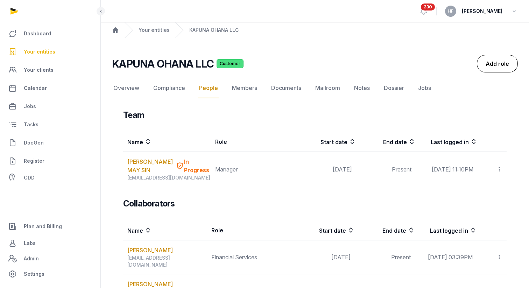
click at [456, 64] on link "Add role" at bounding box center [497, 64] width 41 height 18
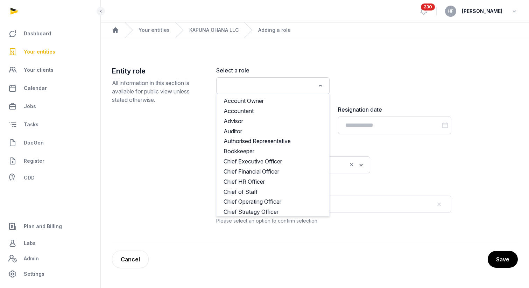
click at [271, 87] on input "Search for option" at bounding box center [268, 86] width 95 height 10
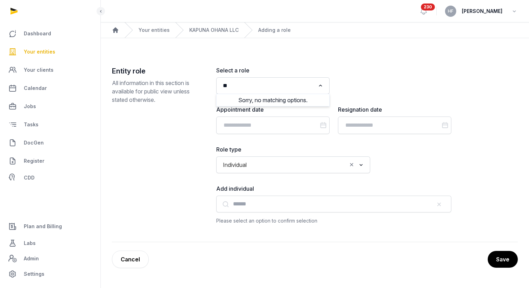
type input "*"
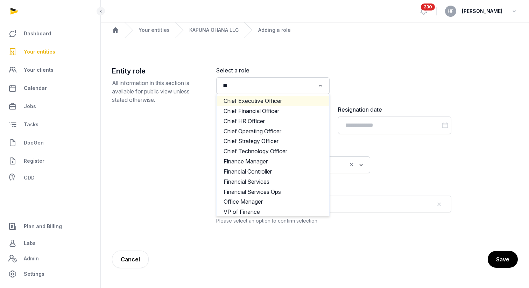
type input "*"
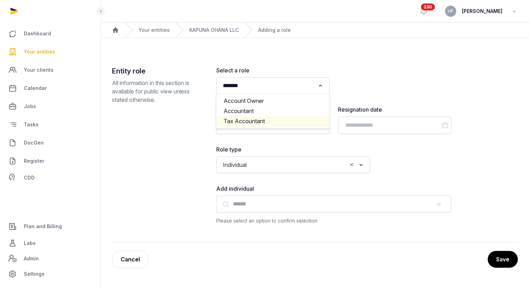
click at [271, 122] on li "Tax Accountant" at bounding box center [273, 121] width 113 height 10
type input "*******"
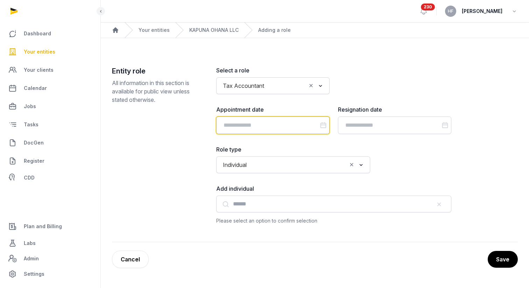
click at [267, 128] on input "Datepicker input" at bounding box center [272, 126] width 113 height 18
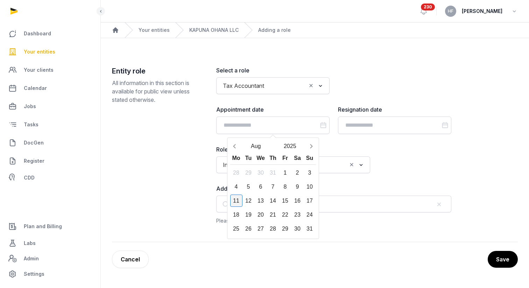
click at [237, 200] on div "11" at bounding box center [236, 201] width 12 height 12
type input "**********"
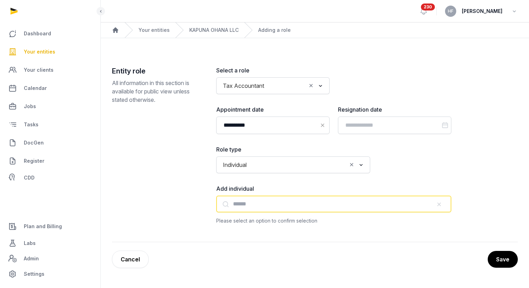
click at [257, 205] on input "text" at bounding box center [333, 204] width 235 height 17
paste input "**********"
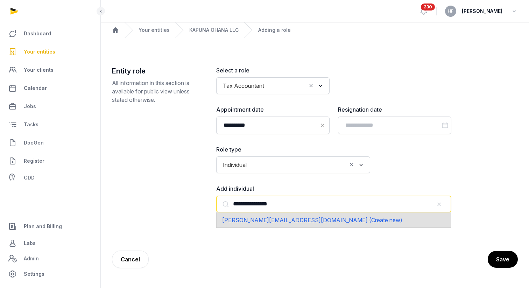
drag, startPoint x: 291, startPoint y: 202, endPoint x: 222, endPoint y: 200, distance: 68.7
click at [222, 200] on div "**********" at bounding box center [333, 204] width 235 height 17
type input "*********"
click at [273, 222] on span "[PERSON_NAME] (Create new)" at bounding box center [263, 220] width 82 height 7
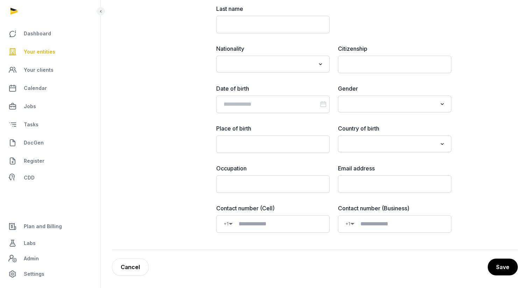
scroll to position [371, 0]
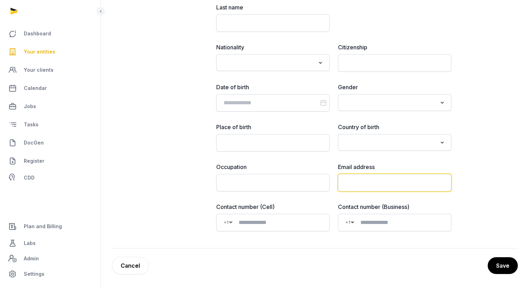
click at [373, 180] on input "email" at bounding box center [394, 183] width 113 height 18
paste input "**********"
type input "**********"
click at [456, 264] on button "Save" at bounding box center [503, 265] width 30 height 17
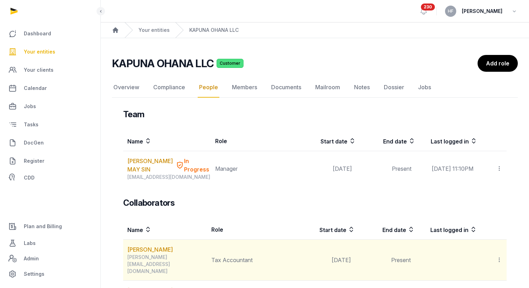
click at [456, 256] on icon at bounding box center [499, 259] width 6 height 7
click at [456, 286] on div "Invite user" at bounding box center [475, 293] width 56 height 14
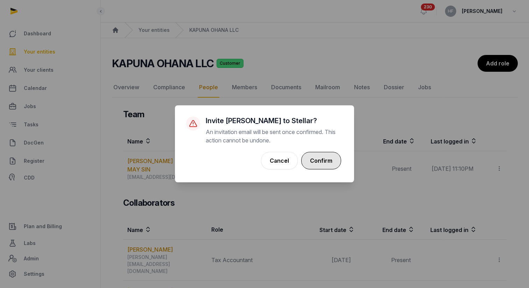
click at [332, 163] on button "Confirm" at bounding box center [321, 161] width 40 height 18
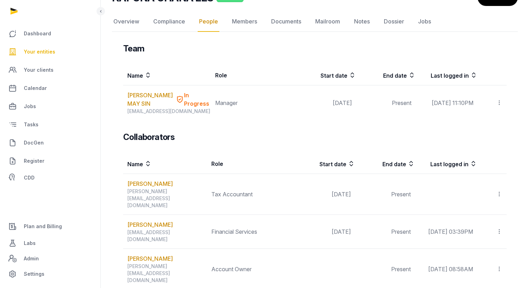
scroll to position [75, 0]
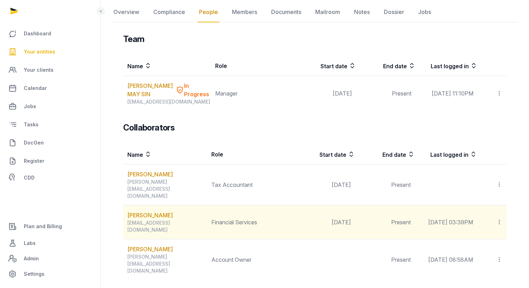
click at [456, 218] on icon at bounding box center [499, 221] width 6 height 7
click at [456, 266] on span "Delete" at bounding box center [487, 269] width 16 height 7
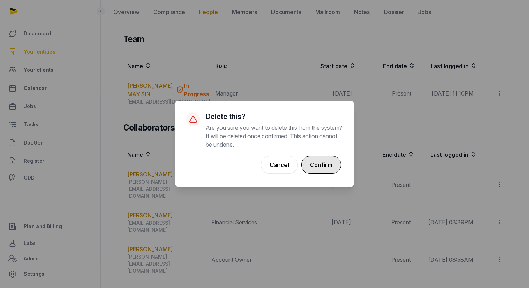
click at [327, 166] on button "Confirm" at bounding box center [321, 165] width 40 height 18
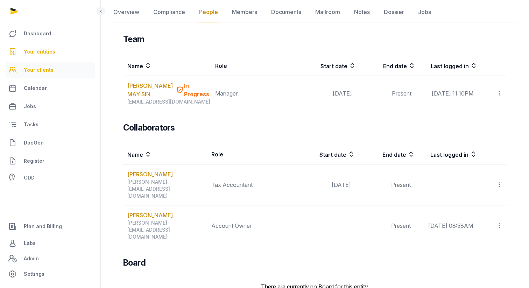
click at [42, 73] on span "Your clients" at bounding box center [39, 70] width 30 height 8
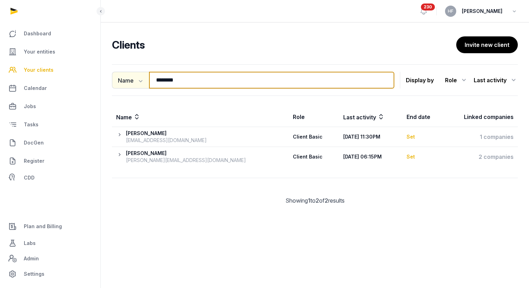
drag, startPoint x: 187, startPoint y: 78, endPoint x: 128, endPoint y: 78, distance: 58.5
click at [133, 78] on div "Name Name Email Entity ******** Search" at bounding box center [253, 80] width 283 height 17
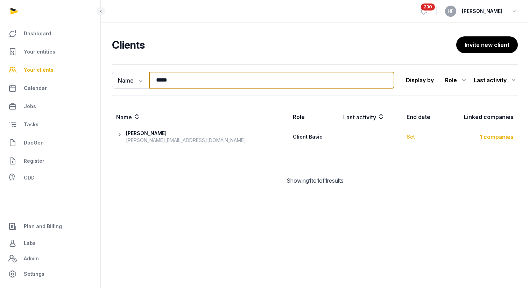
type input "*****"
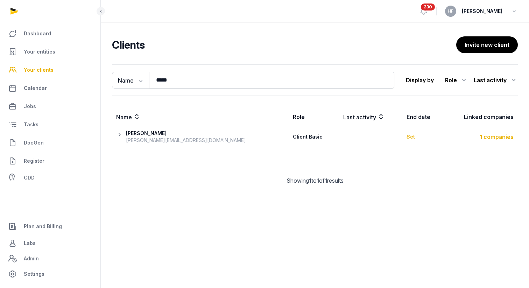
click at [456, 136] on div "1 companies" at bounding box center [481, 137] width 66 height 8
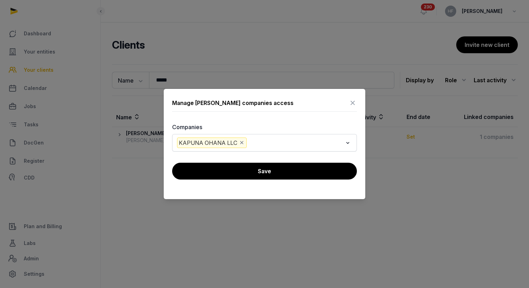
click at [354, 102] on icon at bounding box center [353, 102] width 8 height 11
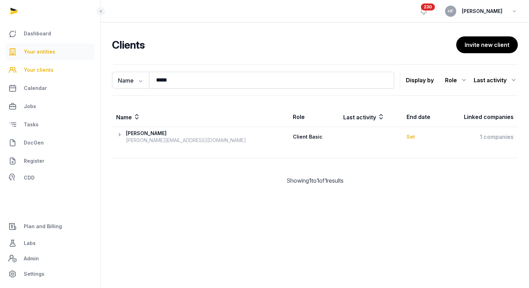
click at [47, 58] on link "Your entities" at bounding box center [50, 51] width 89 height 17
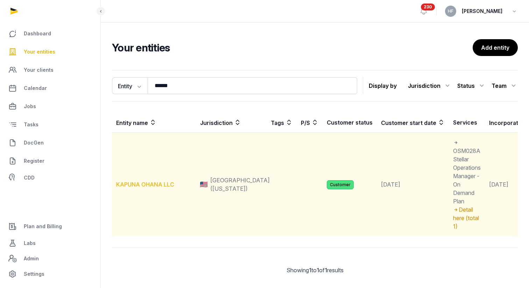
click at [151, 182] on link "KAPUNA OHANA LLC" at bounding box center [145, 184] width 58 height 7
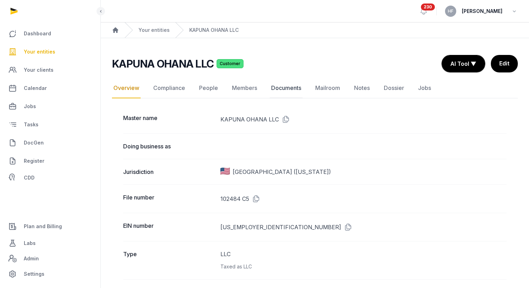
click at [283, 92] on link "Documents" at bounding box center [286, 88] width 33 height 20
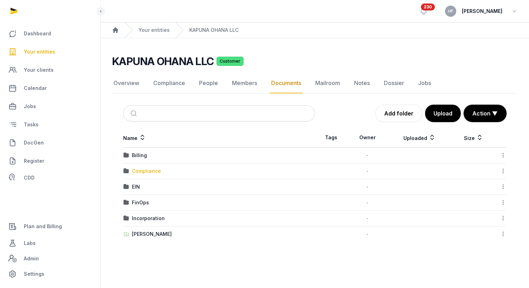
click at [155, 172] on div "Compliance" at bounding box center [146, 171] width 29 height 7
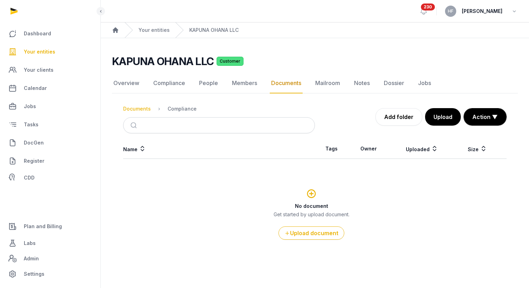
click at [145, 112] on div "Documents" at bounding box center [137, 108] width 28 height 7
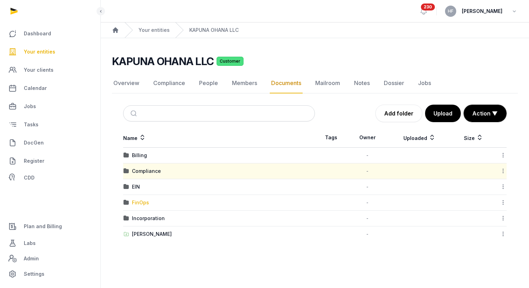
click at [142, 200] on div "FinOps" at bounding box center [140, 202] width 17 height 7
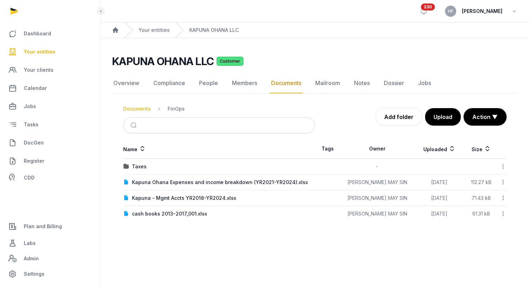
click at [141, 110] on div "Documents" at bounding box center [137, 108] width 28 height 7
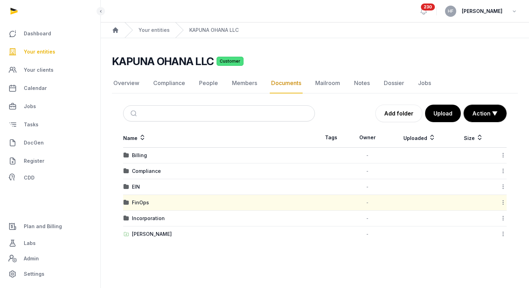
click at [456, 204] on icon at bounding box center [503, 202] width 6 height 7
click at [456, 265] on div "Copy link" at bounding box center [479, 271] width 56 height 13
click at [456, 234] on icon at bounding box center [503, 233] width 6 height 7
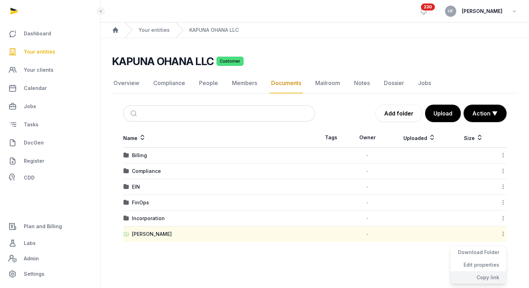
click at [456, 275] on div "Copy link" at bounding box center [479, 277] width 56 height 13
